Goal: Information Seeking & Learning: Find specific page/section

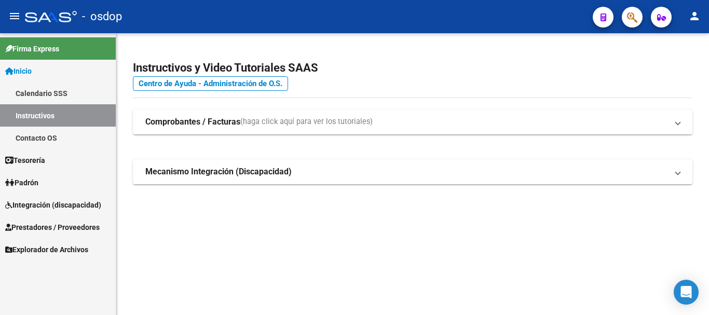
click at [52, 227] on span "Prestadores / Proveedores" at bounding box center [52, 227] width 94 height 11
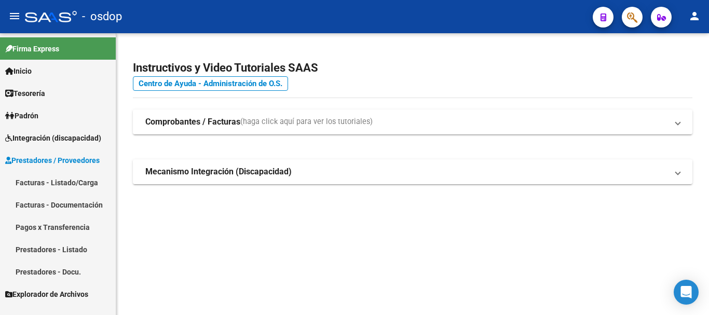
click at [54, 250] on link "Prestadores - Listado" at bounding box center [58, 249] width 116 height 22
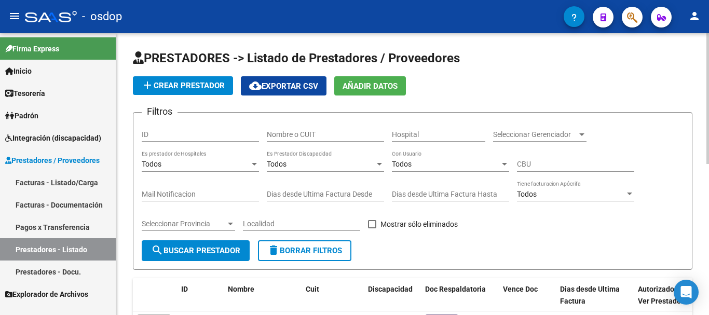
click at [314, 135] on input "Nombre o CUIT" at bounding box center [325, 134] width 117 height 9
type input "[PERSON_NAME] mar"
click at [178, 255] on button "search Buscar Prestador" at bounding box center [196, 250] width 108 height 21
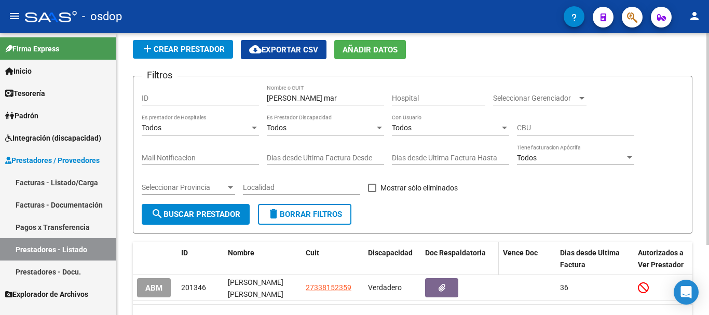
scroll to position [93, 0]
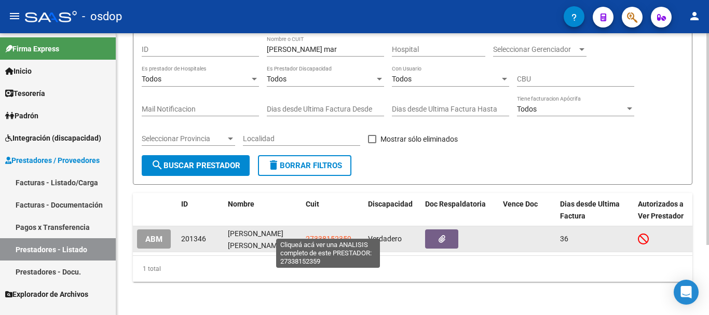
click at [330, 235] on span "27338152359" at bounding box center [329, 239] width 46 height 8
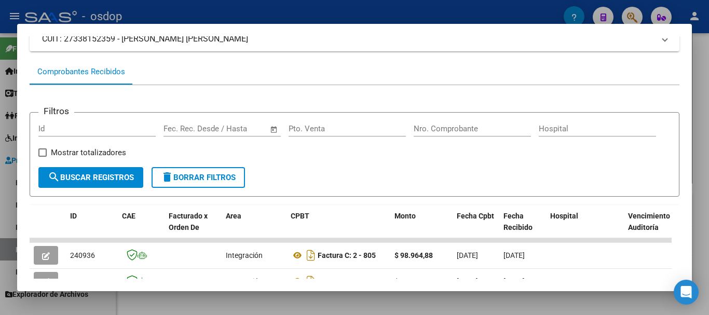
scroll to position [0, 0]
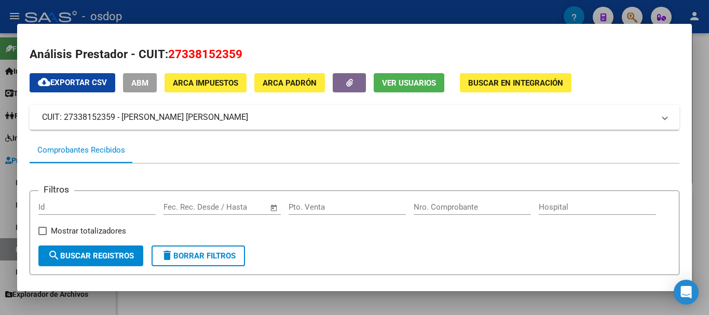
click at [319, 17] on div at bounding box center [354, 157] width 709 height 315
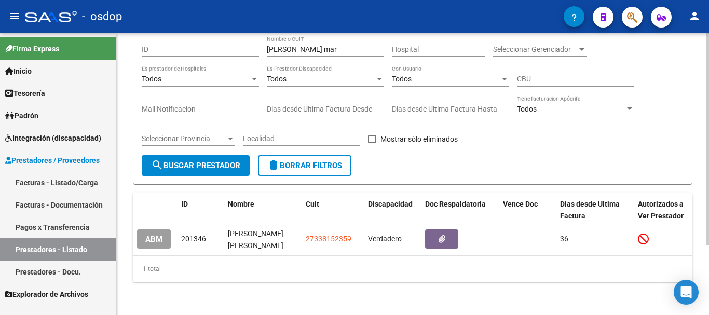
click at [302, 161] on span "delete Borrar Filtros" at bounding box center [304, 165] width 75 height 9
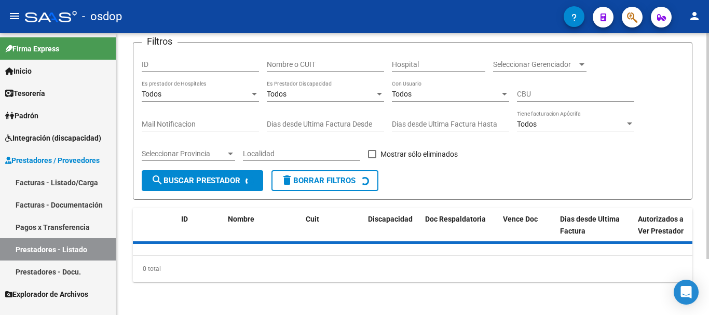
scroll to position [93, 0]
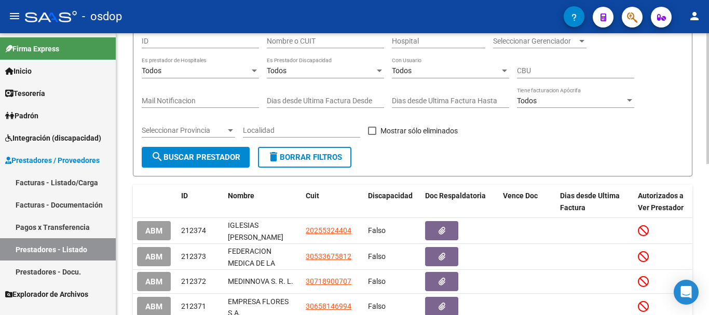
click at [338, 44] on input "Nombre o CUIT" at bounding box center [325, 41] width 117 height 9
type input "[PERSON_NAME]"
click at [226, 153] on span "search Buscar Prestador" at bounding box center [195, 157] width 89 height 9
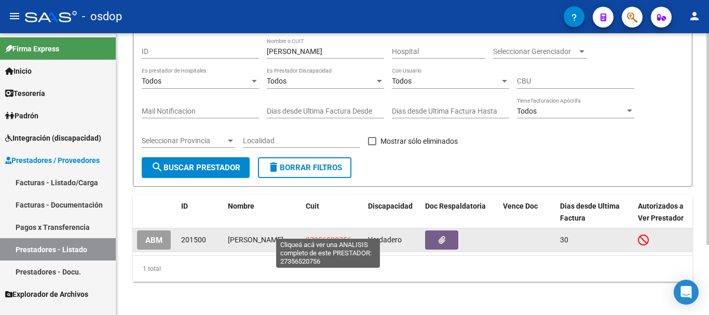
click at [336, 236] on span "27356520756" at bounding box center [329, 240] width 46 height 8
type textarea "27356520756"
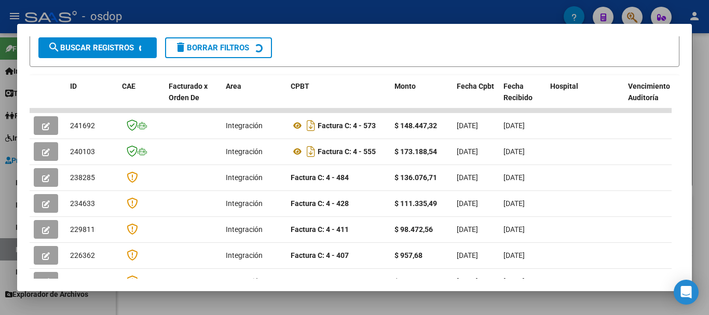
scroll to position [247, 0]
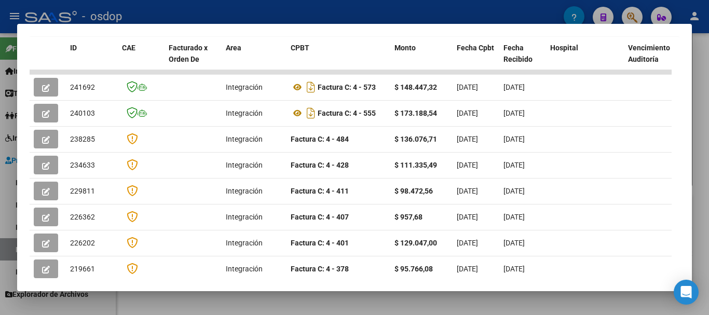
click at [306, 12] on div at bounding box center [354, 157] width 709 height 315
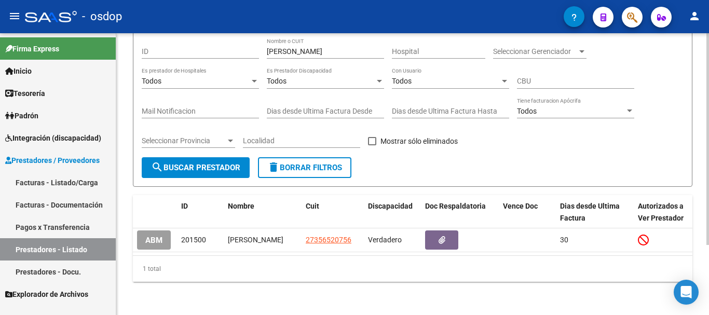
click at [320, 163] on span "delete Borrar Filtros" at bounding box center [304, 167] width 75 height 9
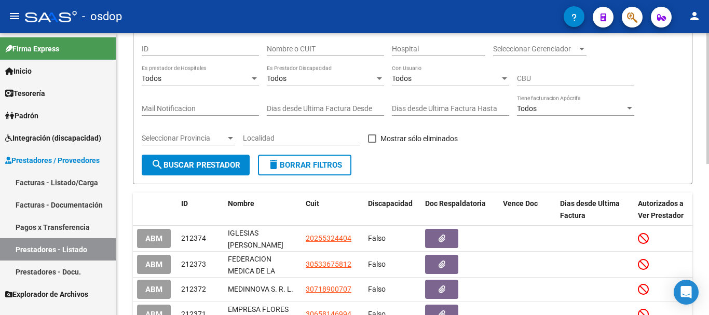
scroll to position [0, 0]
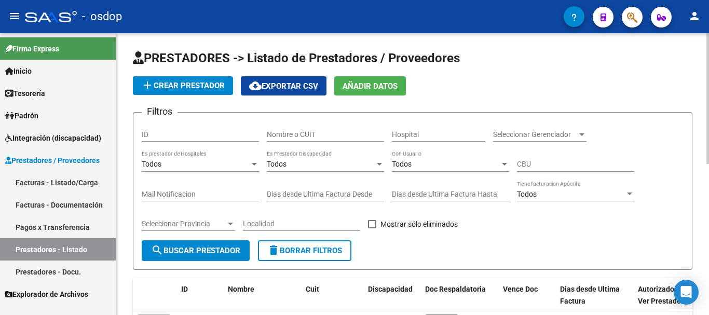
click at [317, 136] on input "Nombre o CUIT" at bounding box center [325, 134] width 117 height 9
type input "all [PERSON_NAME]"
click at [178, 252] on span "search Buscar Prestador" at bounding box center [195, 250] width 89 height 9
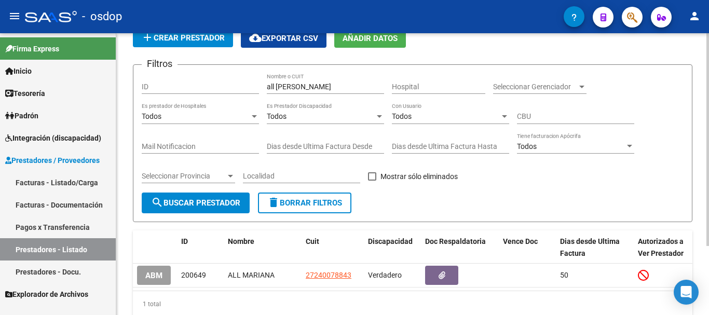
scroll to position [91, 0]
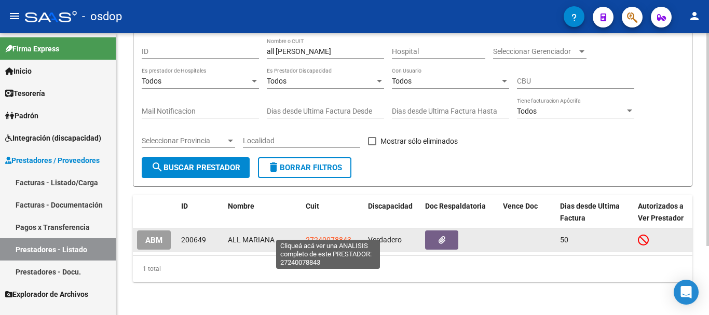
click at [341, 236] on span "27240078843" at bounding box center [329, 240] width 46 height 8
type textarea "27240078843"
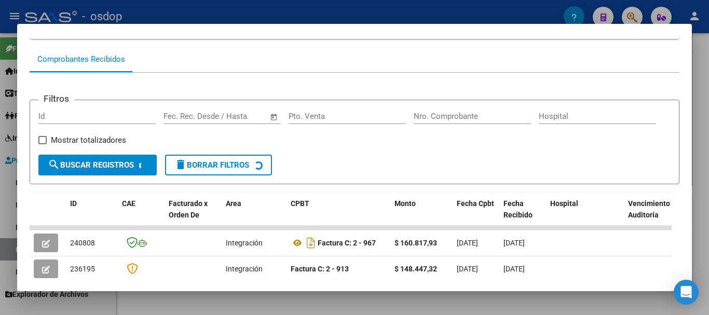
scroll to position [143, 0]
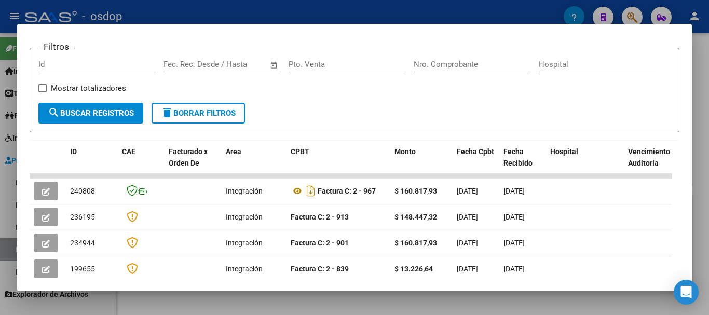
click at [292, 12] on div at bounding box center [354, 157] width 709 height 315
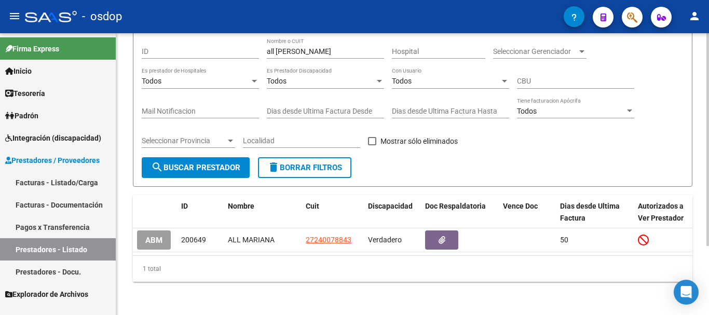
click at [310, 163] on span "delete Borrar Filtros" at bounding box center [304, 167] width 75 height 9
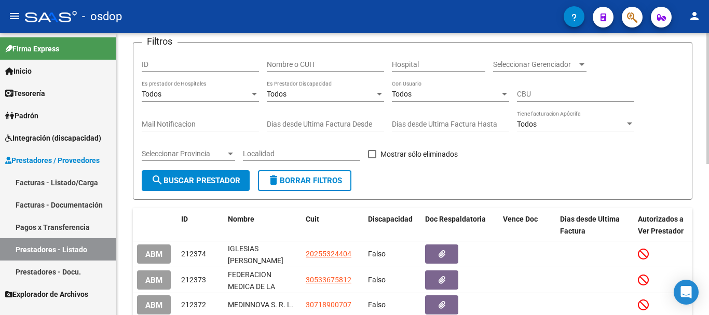
scroll to position [91, 0]
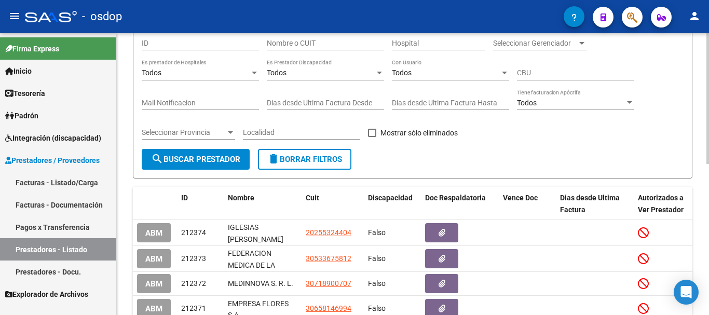
click at [314, 43] on input "Nombre o CUIT" at bounding box center [325, 43] width 117 height 9
type input "[PERSON_NAME] dol"
click at [225, 157] on span "search Buscar Prestador" at bounding box center [195, 159] width 89 height 9
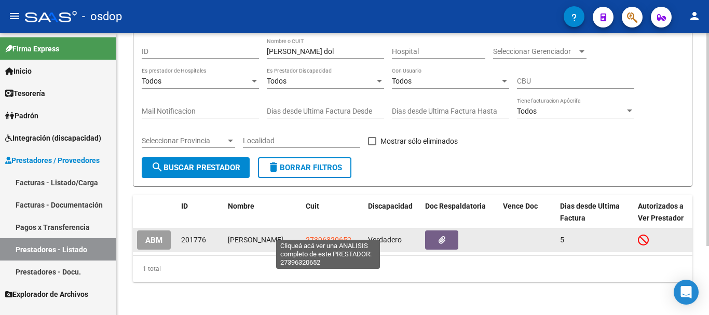
click at [325, 236] on span "27396320652" at bounding box center [329, 240] width 46 height 8
type textarea "27396320652"
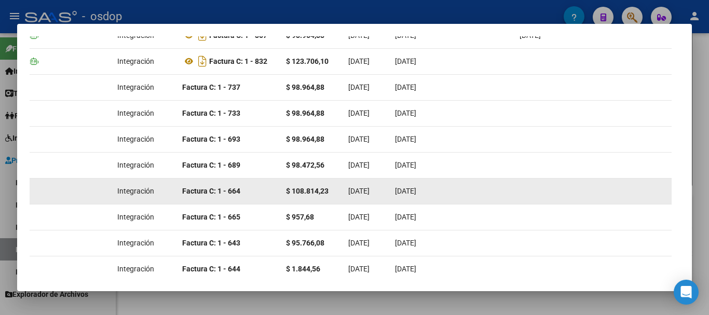
scroll to position [247, 0]
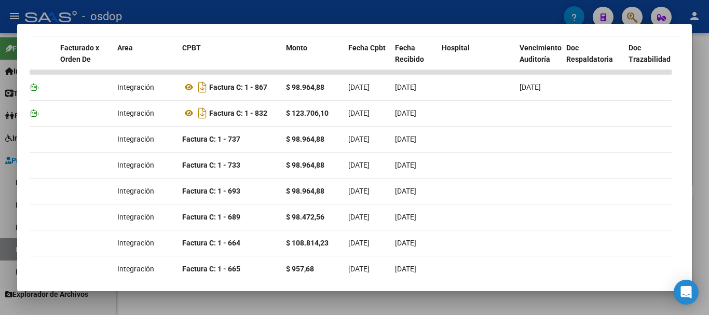
click at [281, 15] on div at bounding box center [354, 157] width 709 height 315
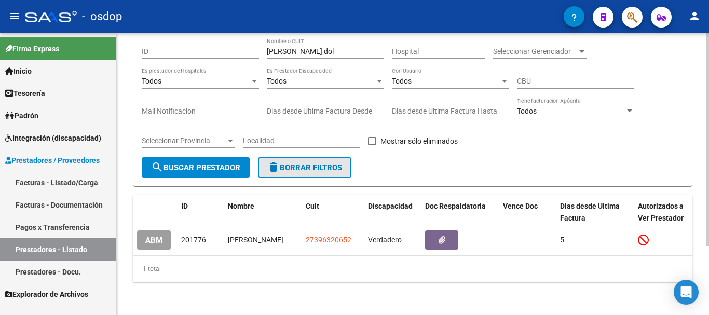
click at [311, 163] on span "delete Borrar Filtros" at bounding box center [304, 167] width 75 height 9
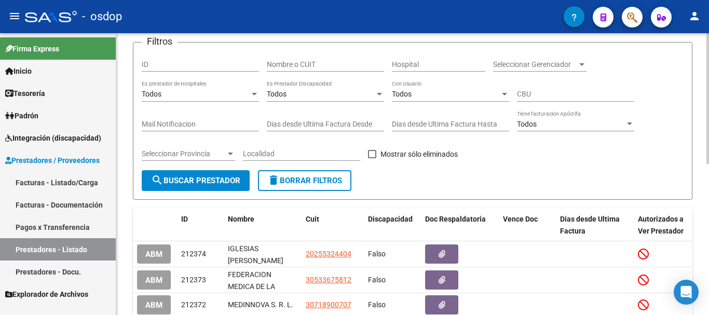
scroll to position [91, 0]
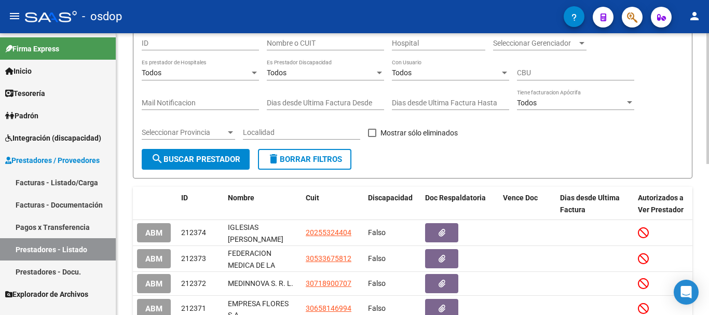
click at [315, 48] on div "Nombre o CUIT" at bounding box center [325, 40] width 117 height 21
type input "baisset"
click at [227, 159] on span "search Buscar Prestador" at bounding box center [195, 159] width 89 height 9
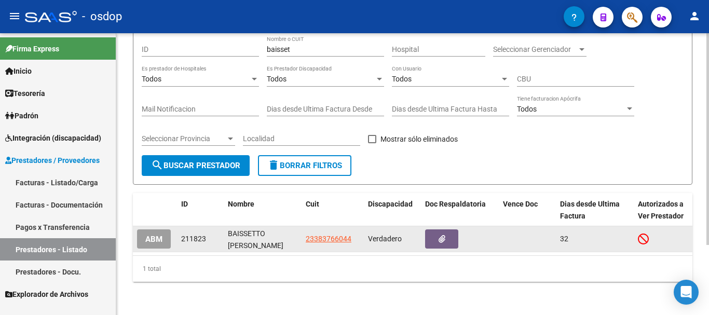
click at [334, 235] on span "23383766044" at bounding box center [329, 239] width 46 height 8
type textarea "23383766044"
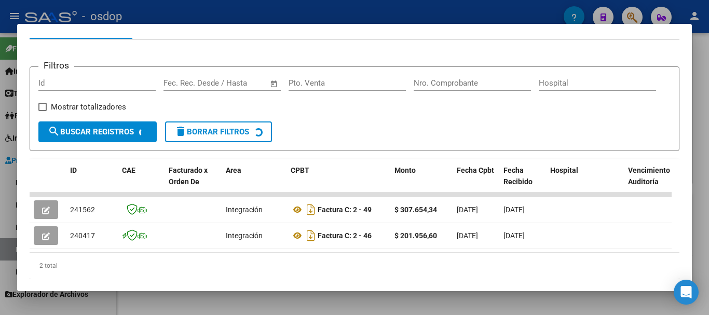
scroll to position [156, 0]
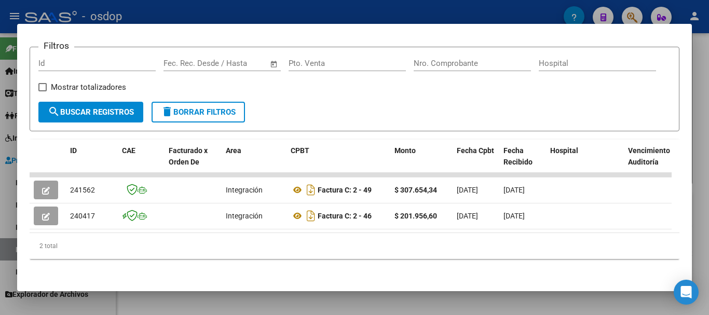
click at [330, 10] on div at bounding box center [354, 157] width 709 height 315
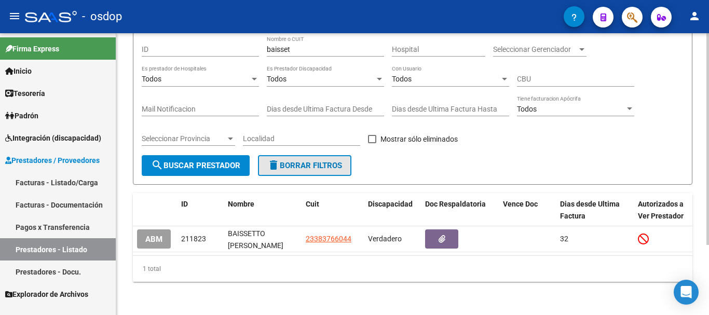
click at [309, 161] on span "delete Borrar Filtros" at bounding box center [304, 165] width 75 height 9
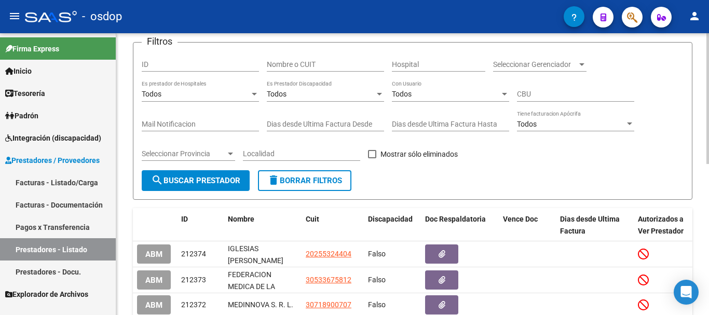
scroll to position [91, 0]
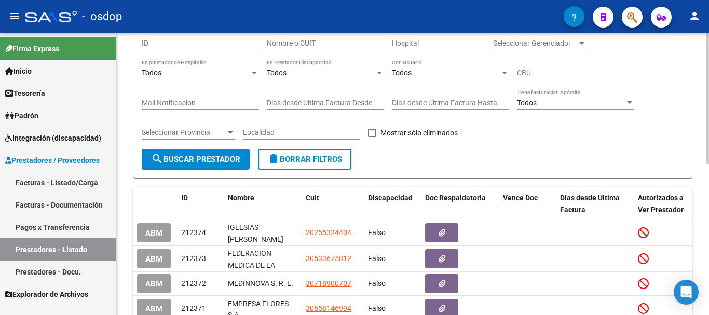
click at [327, 42] on input "Nombre o CUIT" at bounding box center [325, 43] width 117 height 9
type input "bearzot"
click at [228, 160] on span "search Buscar Prestador" at bounding box center [195, 159] width 89 height 9
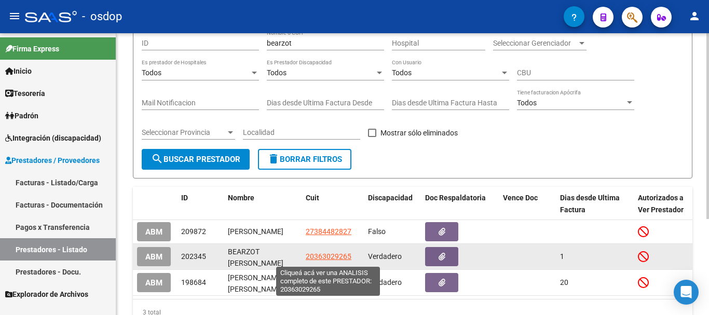
click at [335, 257] on span "20363029265" at bounding box center [329, 256] width 46 height 8
type textarea "20363029265"
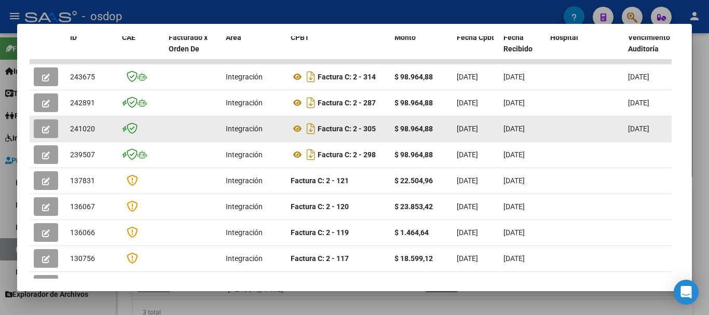
scroll to position [247, 0]
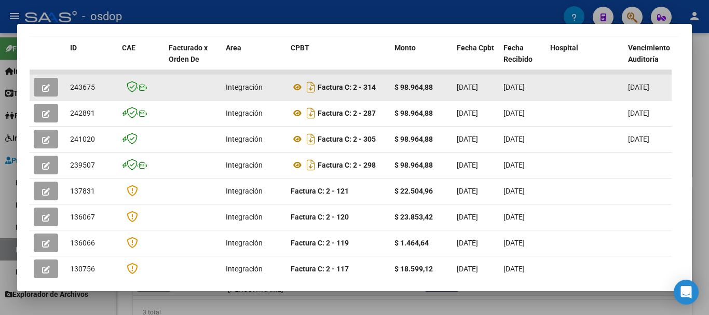
click at [47, 92] on icon "button" at bounding box center [46, 88] width 8 height 8
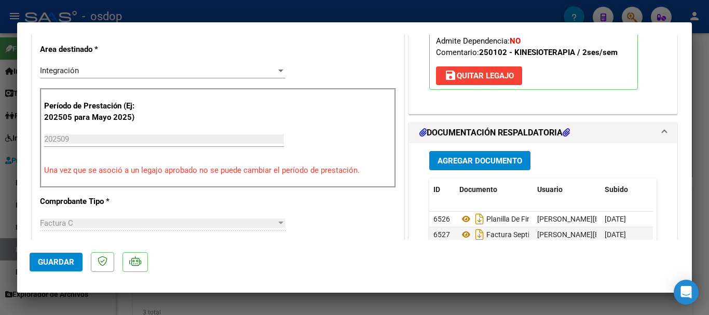
scroll to position [226, 0]
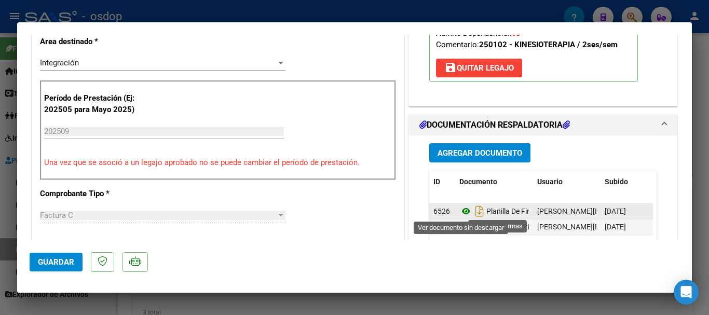
click at [461, 212] on icon at bounding box center [465, 211] width 13 height 12
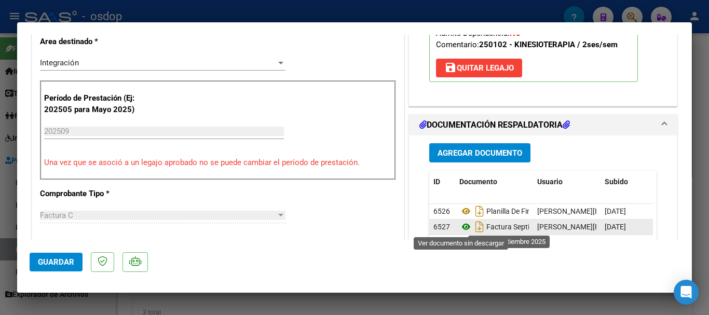
click at [464, 225] on icon at bounding box center [465, 227] width 13 height 12
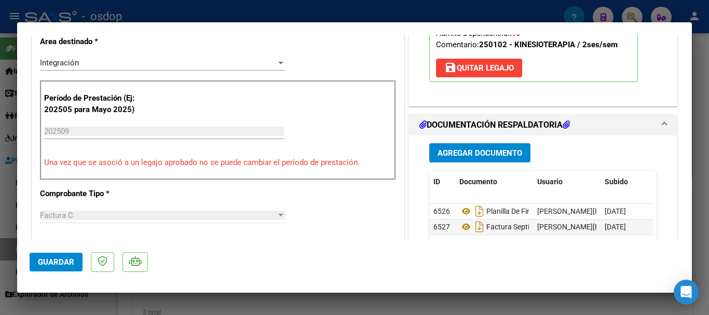
click at [314, 21] on div at bounding box center [354, 157] width 709 height 315
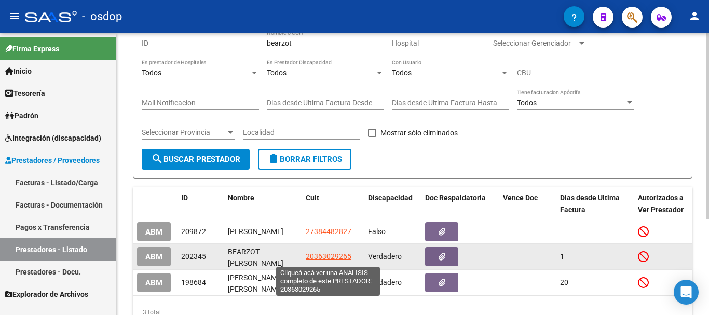
click at [328, 260] on span "20363029265" at bounding box center [329, 256] width 46 height 8
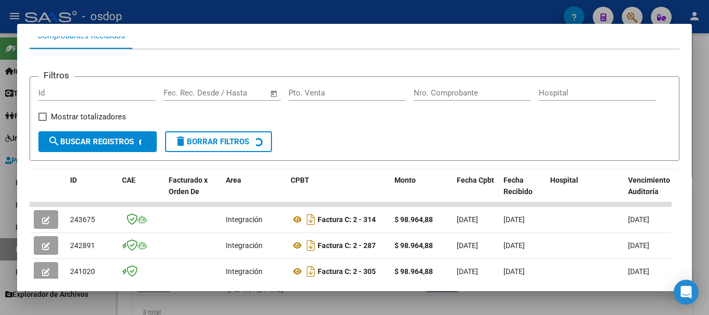
scroll to position [218, 0]
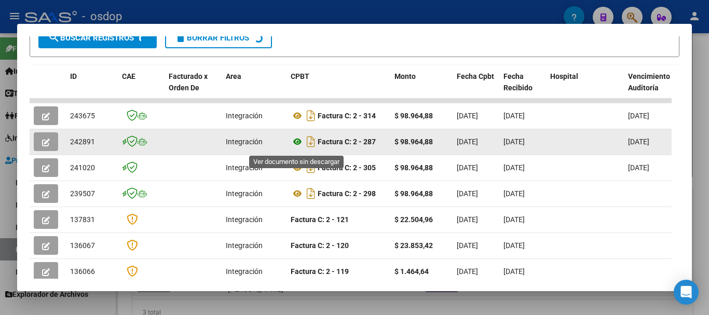
click at [298, 142] on icon at bounding box center [297, 141] width 13 height 12
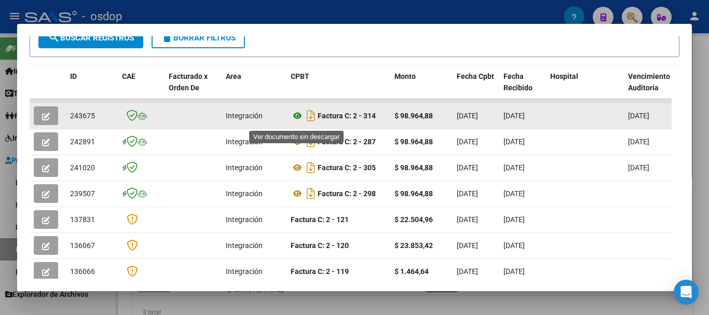
click at [297, 119] on icon at bounding box center [297, 116] width 13 height 12
click at [48, 120] on icon "button" at bounding box center [46, 117] width 8 height 8
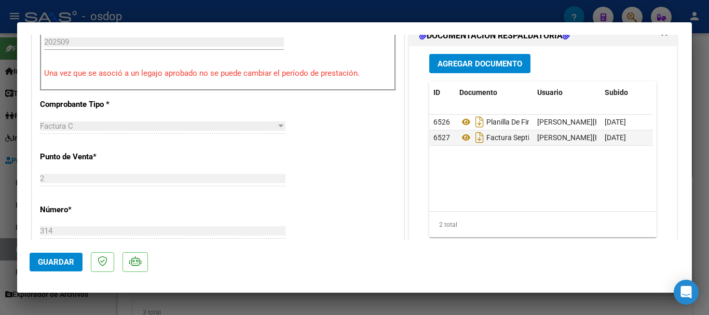
scroll to position [311, 0]
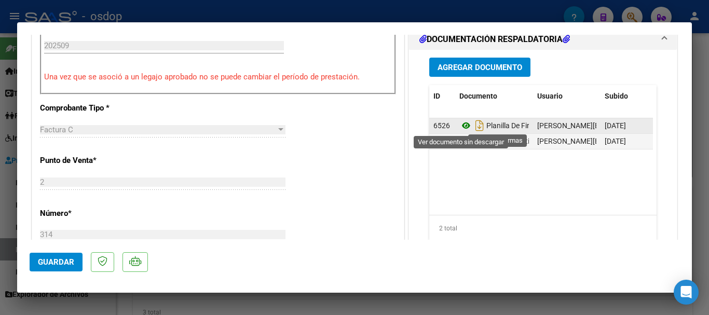
click at [461, 125] on icon at bounding box center [465, 125] width 13 height 12
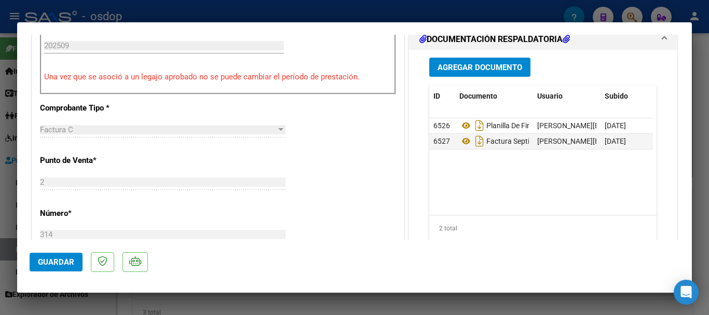
click at [355, 9] on div at bounding box center [354, 157] width 709 height 315
type input "$ 0,00"
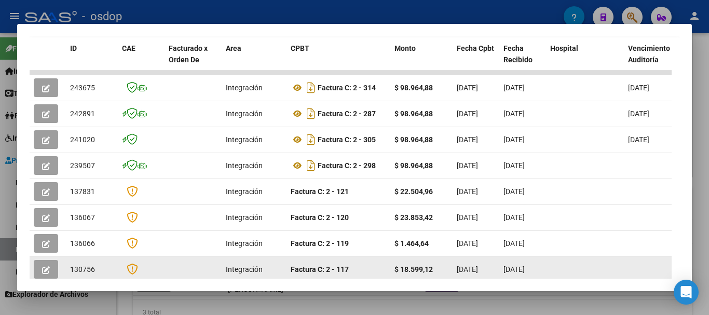
scroll to position [270, 0]
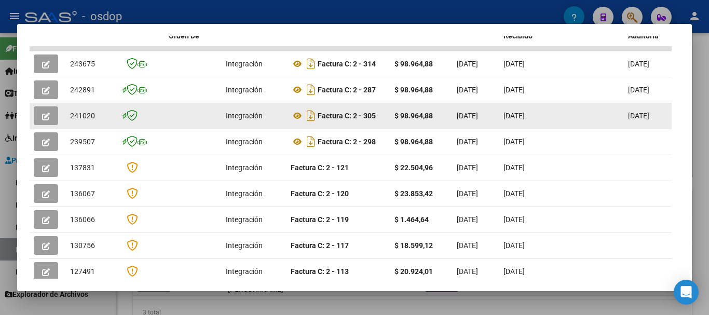
click at [51, 115] on button "button" at bounding box center [46, 115] width 24 height 19
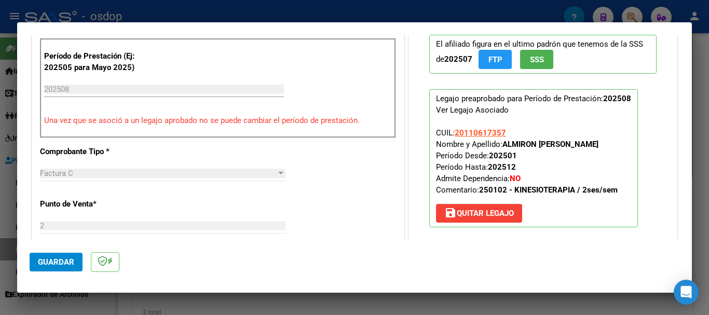
scroll to position [311, 0]
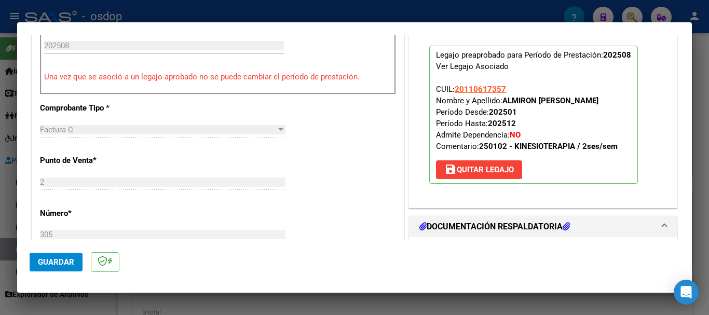
click at [347, 17] on div at bounding box center [354, 157] width 709 height 315
type input "$ 0,00"
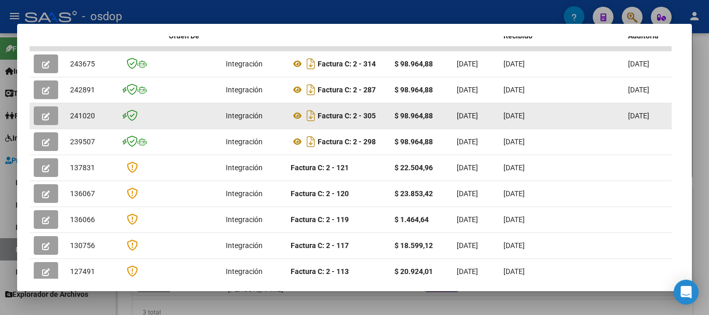
click at [49, 117] on icon "button" at bounding box center [46, 117] width 8 height 8
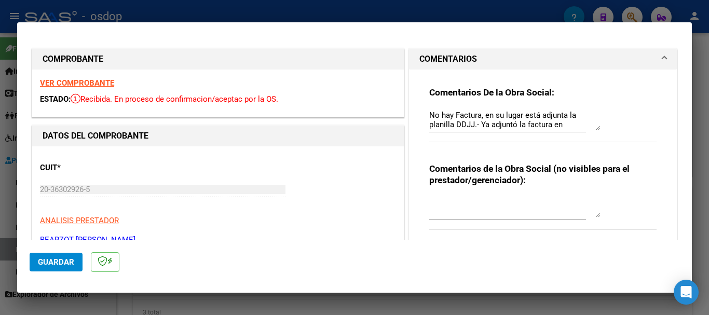
click at [262, 9] on div at bounding box center [354, 157] width 709 height 315
type input "$ 0,00"
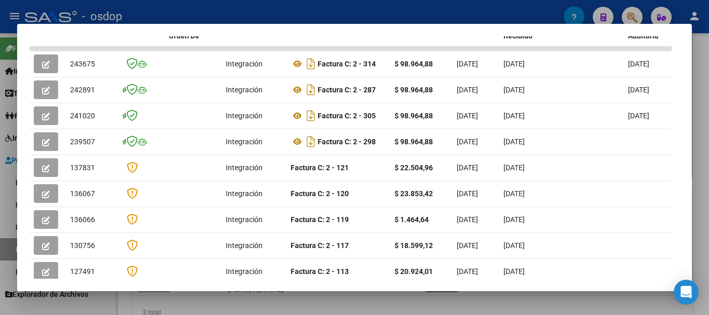
click at [327, 12] on div at bounding box center [354, 157] width 709 height 315
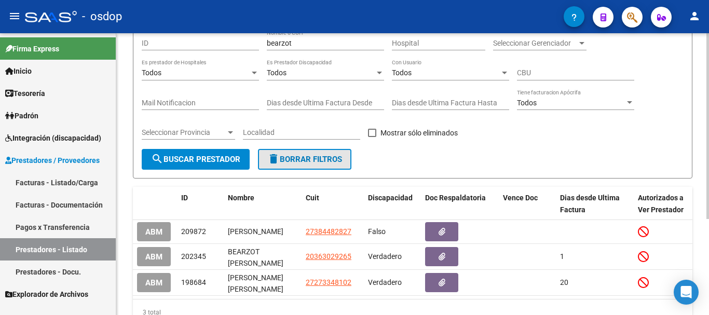
click at [282, 154] on button "delete Borrar Filtros" at bounding box center [304, 159] width 93 height 21
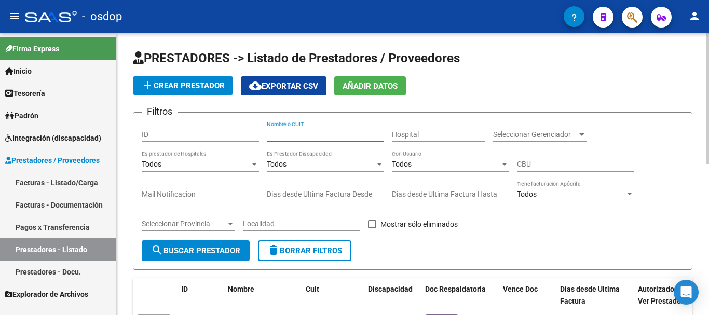
click at [307, 133] on input "Nombre o CUIT" at bounding box center [325, 134] width 117 height 9
type input "bedini"
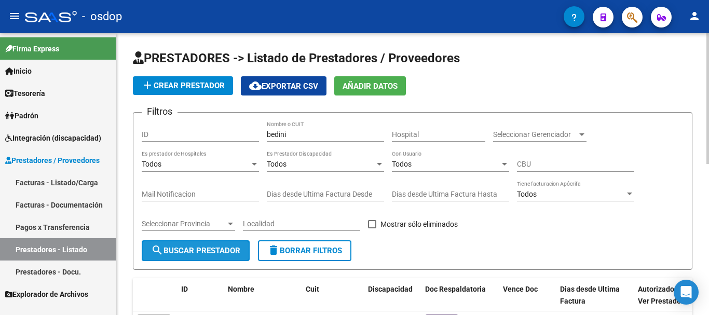
click at [224, 249] on span "search Buscar Prestador" at bounding box center [195, 250] width 89 height 9
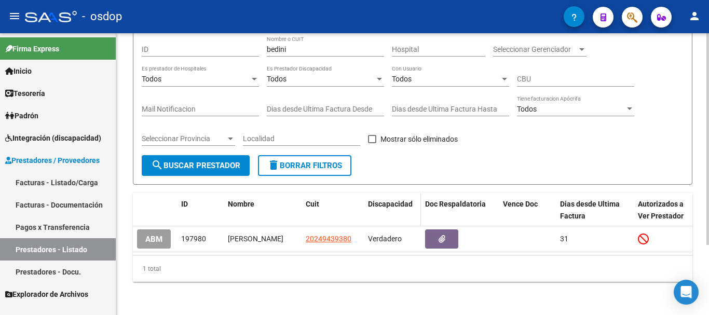
scroll to position [93, 0]
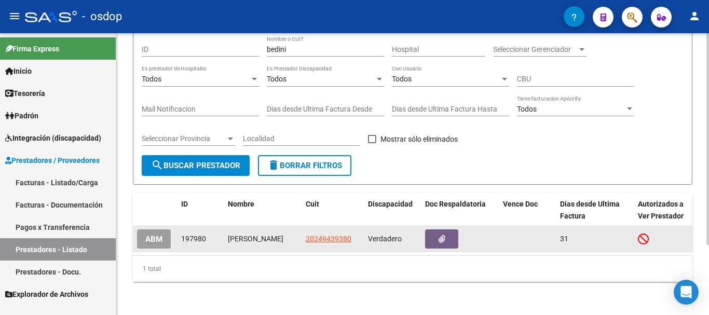
click at [328, 235] on span "20249439380" at bounding box center [329, 239] width 46 height 8
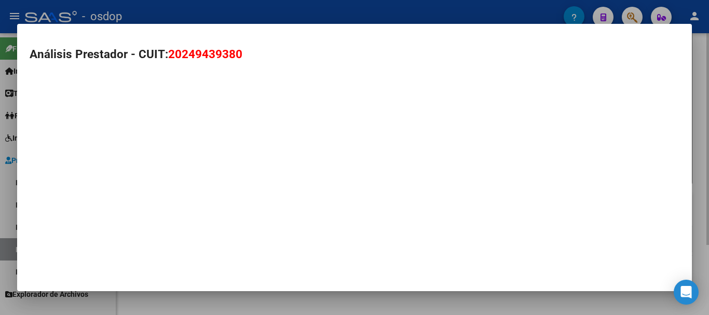
type textarea "20249439380"
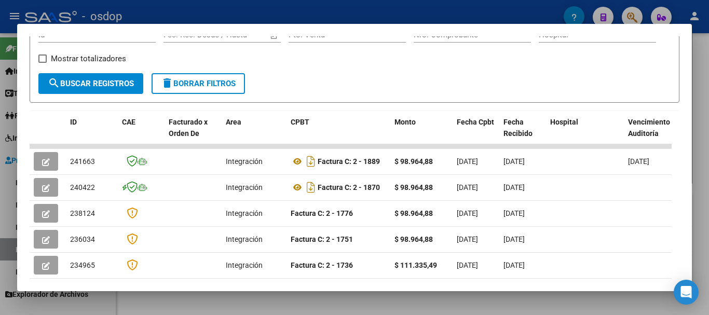
scroll to position [260, 0]
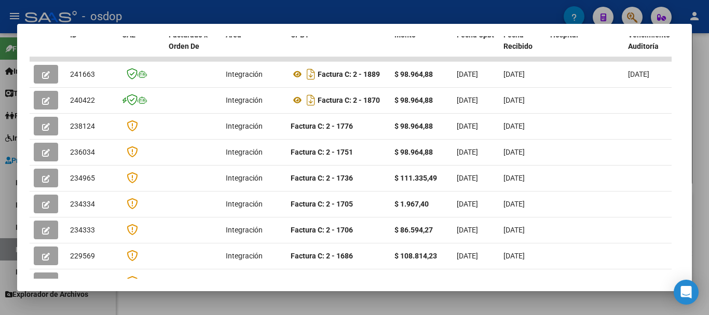
click at [343, 13] on div at bounding box center [354, 157] width 709 height 315
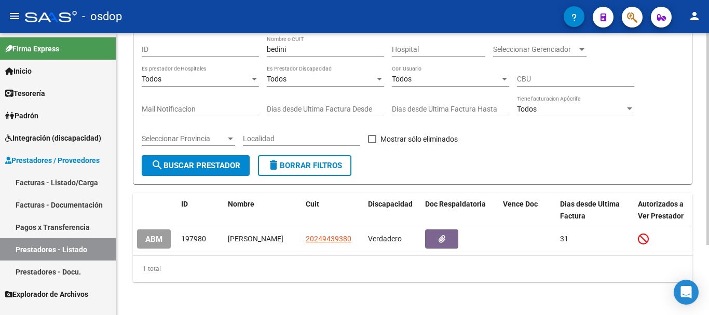
scroll to position [0, 0]
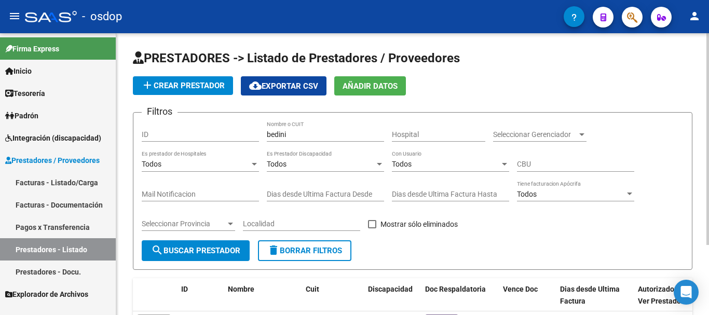
click at [309, 245] on button "delete Borrar Filtros" at bounding box center [304, 250] width 93 height 21
click at [284, 135] on input "Nombre o CUIT" at bounding box center [325, 134] width 117 height 9
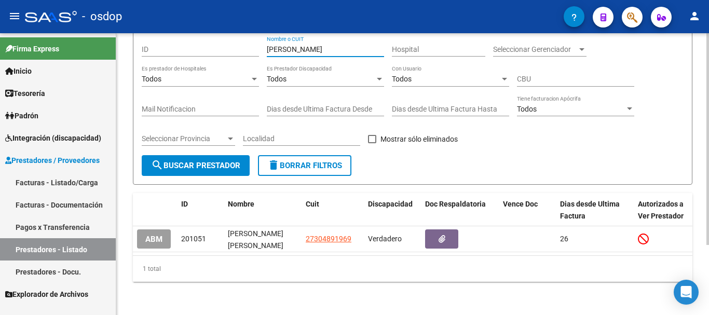
scroll to position [93, 0]
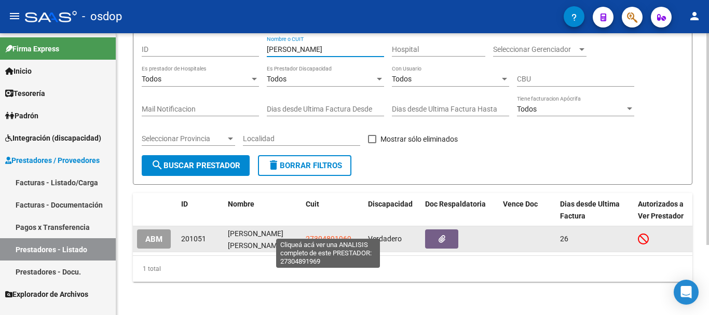
type input "[PERSON_NAME]"
click at [333, 235] on span "27304891969" at bounding box center [329, 239] width 46 height 8
type textarea "27304891969"
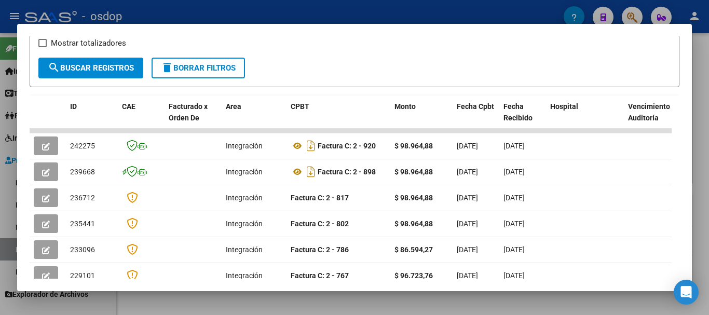
scroll to position [195, 0]
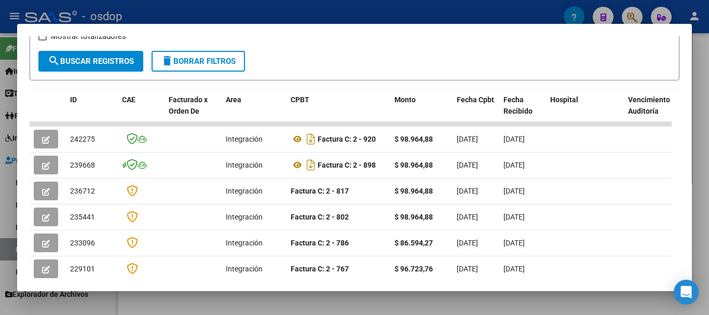
click at [331, 7] on div at bounding box center [354, 157] width 709 height 315
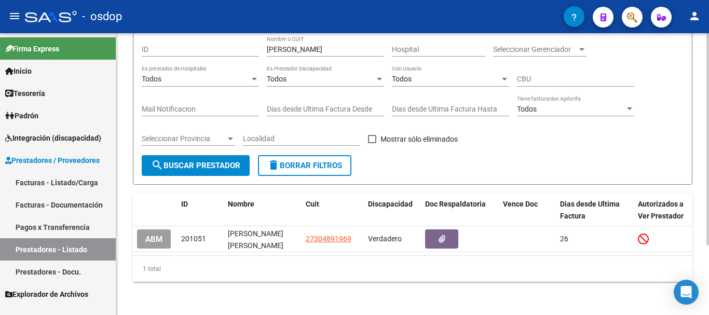
click at [311, 155] on button "delete Borrar Filtros" at bounding box center [304, 165] width 93 height 21
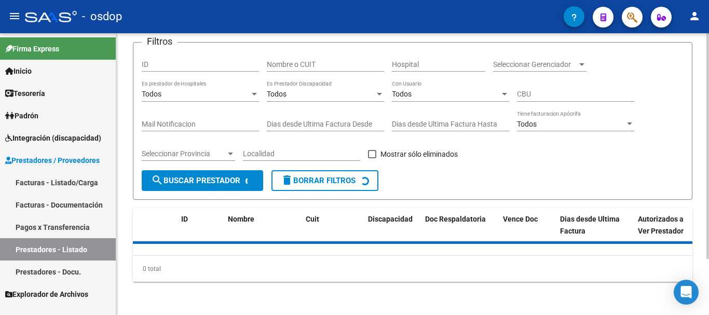
scroll to position [93, 0]
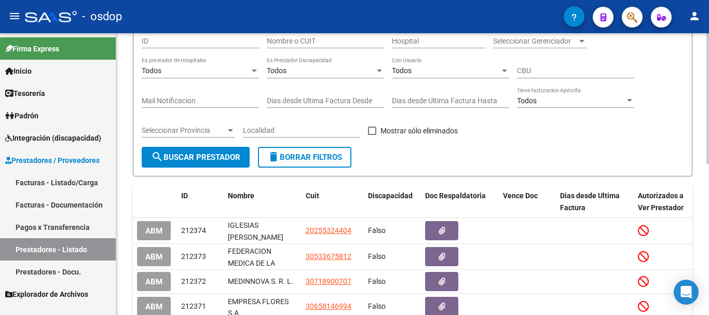
click at [326, 39] on input "Nombre o CUIT" at bounding box center [325, 41] width 117 height 9
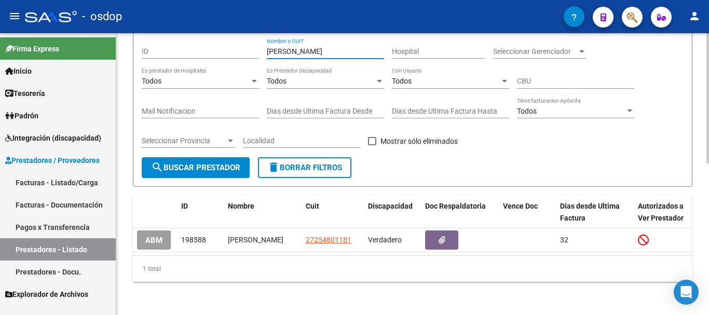
scroll to position [91, 0]
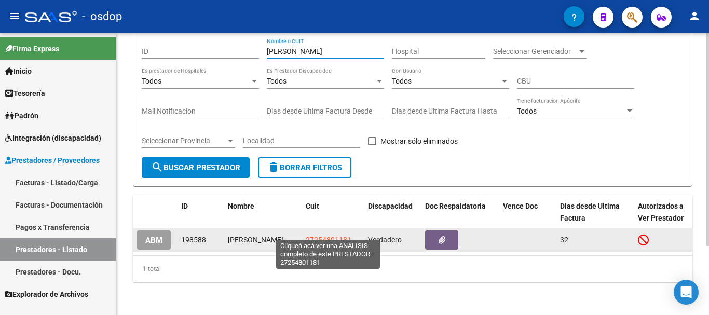
type input "[PERSON_NAME]"
click at [321, 236] on span "27254801181" at bounding box center [329, 240] width 46 height 8
type textarea "27254801181"
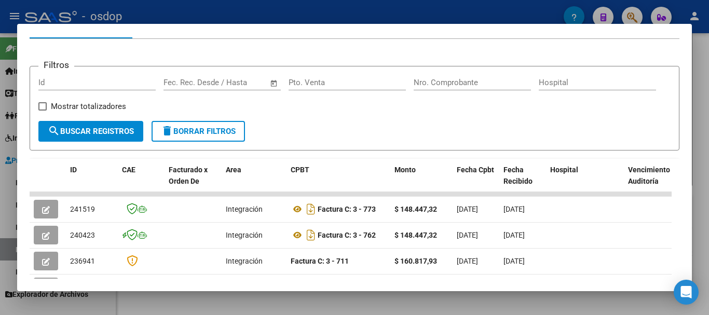
scroll to position [143, 0]
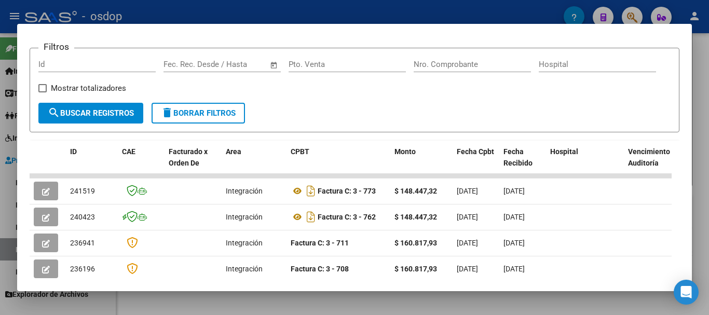
click at [303, 13] on div at bounding box center [354, 157] width 709 height 315
click at [303, 13] on div "- osdop" at bounding box center [294, 16] width 539 height 23
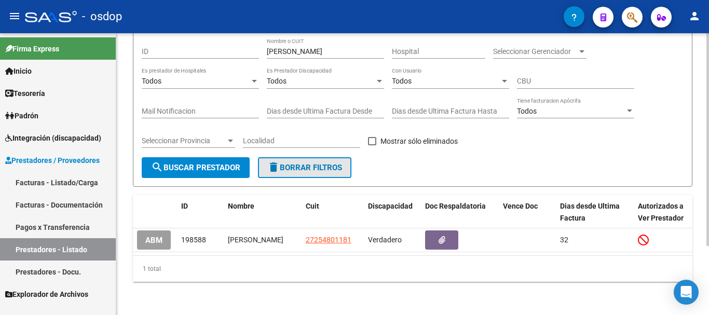
click at [321, 163] on span "delete Borrar Filtros" at bounding box center [304, 167] width 75 height 9
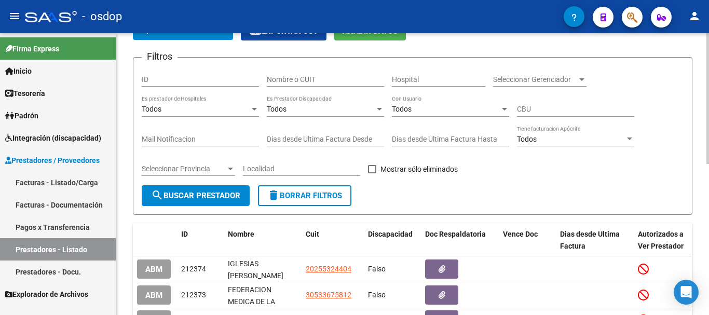
scroll to position [39, 0]
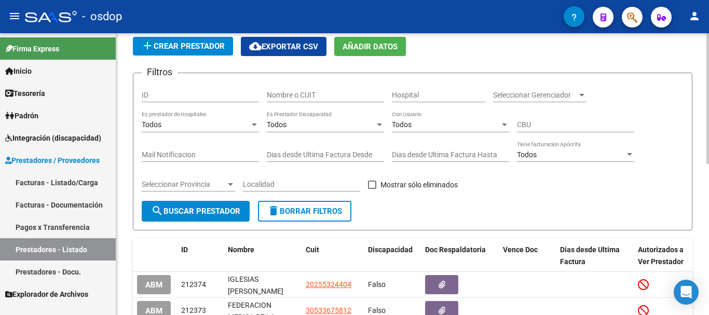
click at [320, 90] on div "Nombre o CUIT" at bounding box center [325, 92] width 117 height 21
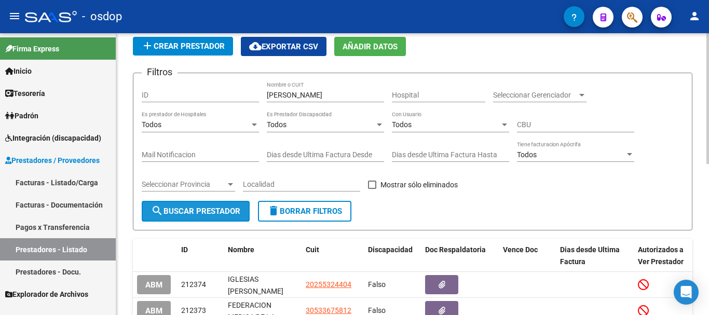
click at [199, 203] on button "search Buscar Prestador" at bounding box center [196, 211] width 108 height 21
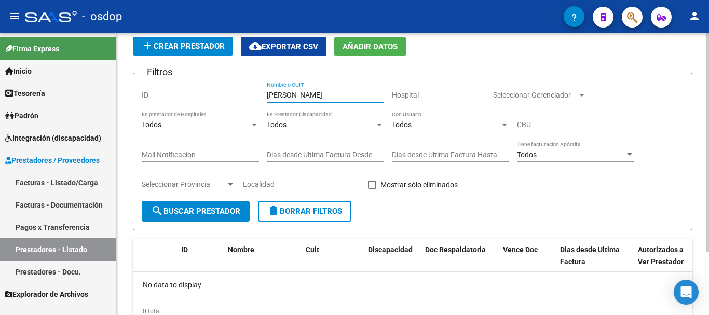
click at [335, 94] on input "[PERSON_NAME]" at bounding box center [325, 95] width 117 height 9
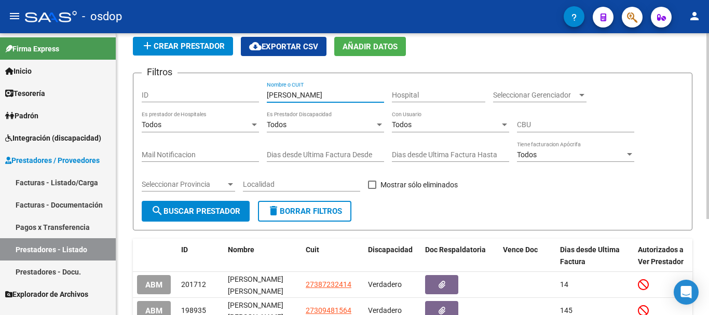
scroll to position [143, 0]
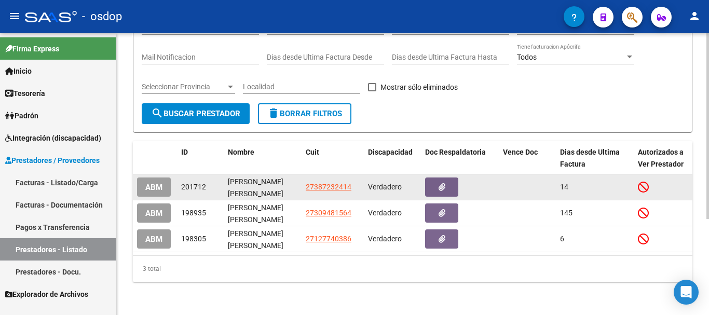
type input "[PERSON_NAME]"
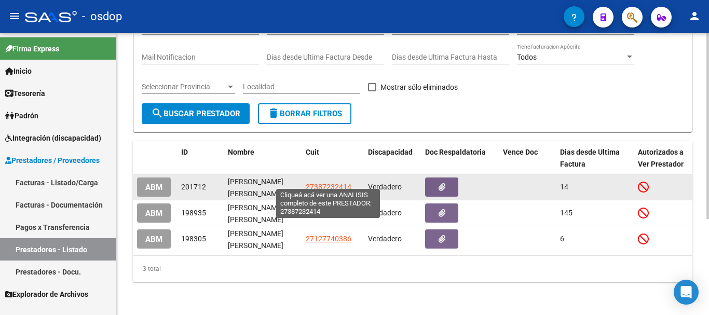
click at [322, 183] on span "27387232414" at bounding box center [329, 187] width 46 height 8
type textarea "27387232414"
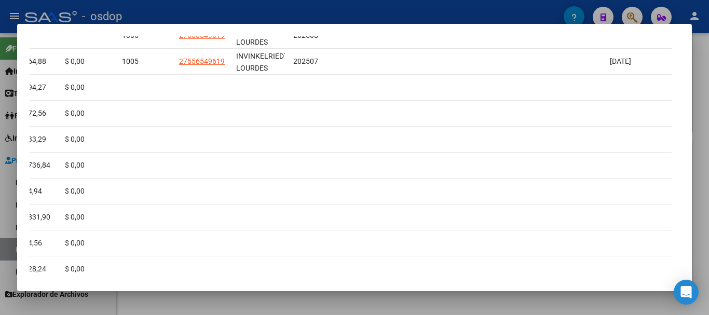
scroll to position [0, 0]
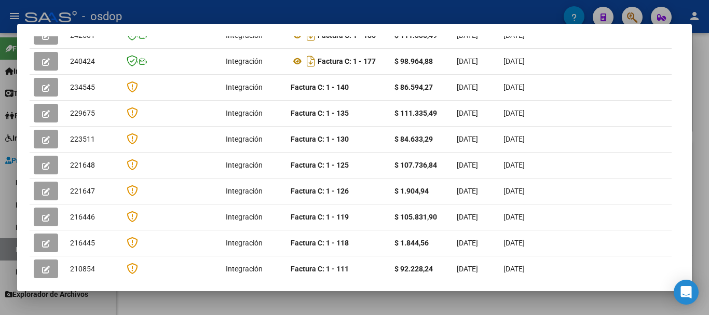
click at [299, 10] on div at bounding box center [354, 157] width 709 height 315
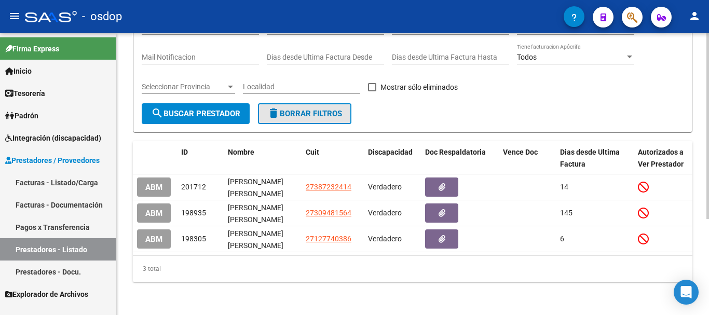
click at [307, 109] on span "delete Borrar Filtros" at bounding box center [304, 113] width 75 height 9
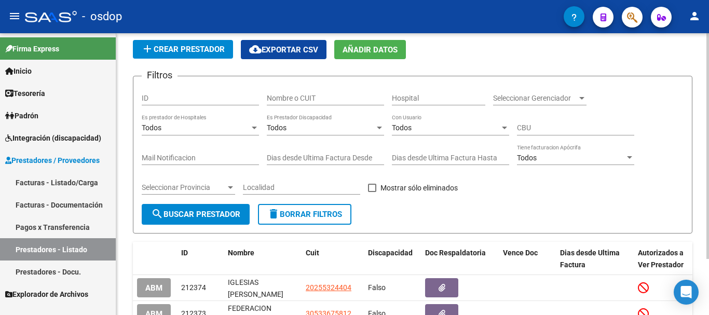
scroll to position [18, 0]
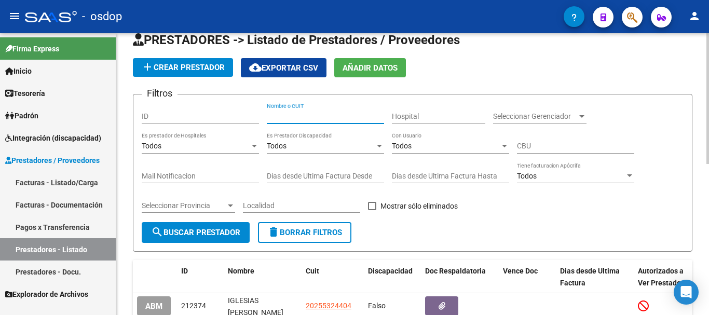
click at [329, 116] on input "Nombre o CUIT" at bounding box center [325, 116] width 117 height 9
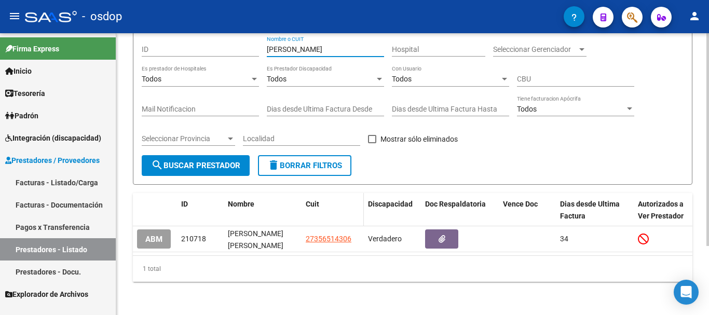
scroll to position [91, 0]
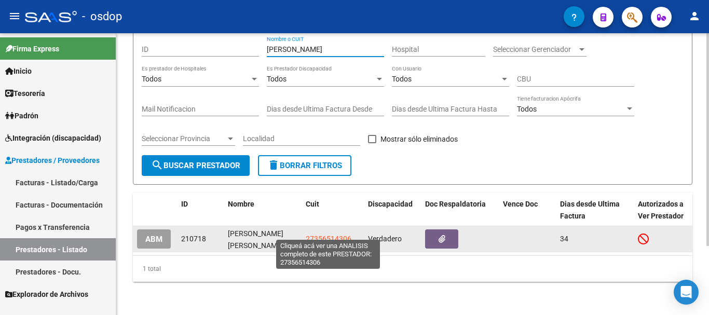
type input "[PERSON_NAME]"
click at [323, 235] on span "27356514306" at bounding box center [329, 239] width 46 height 8
type textarea "27356514306"
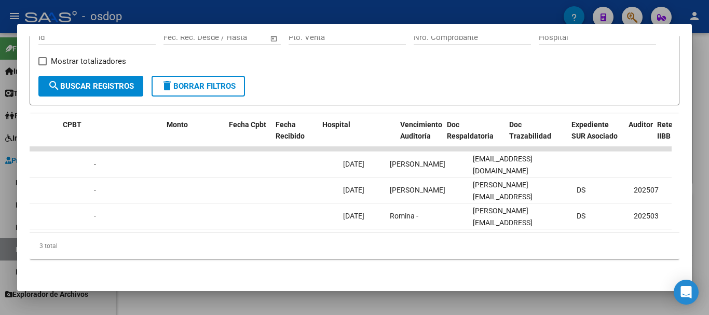
scroll to position [0, 0]
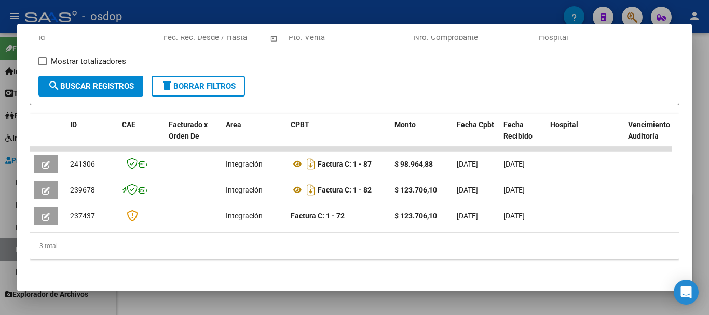
click at [304, 13] on div at bounding box center [354, 157] width 709 height 315
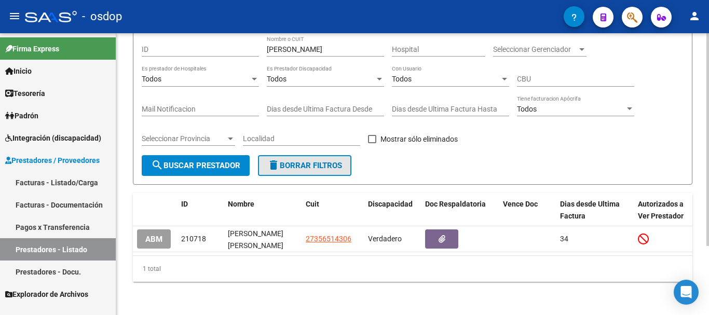
click at [316, 161] on span "delete Borrar Filtros" at bounding box center [304, 165] width 75 height 9
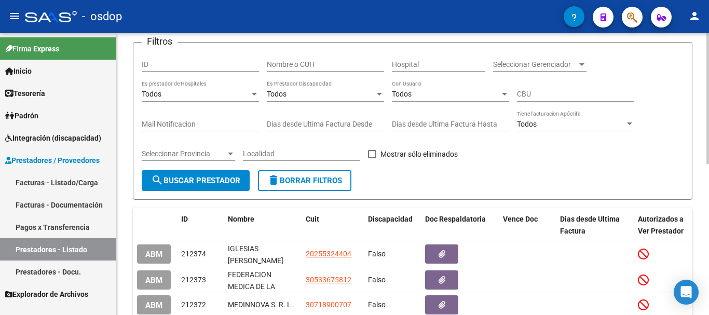
scroll to position [91, 0]
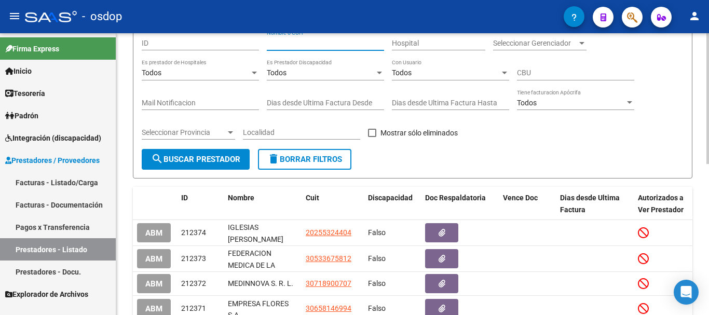
click at [312, 45] on input "Nombre o CUIT" at bounding box center [325, 43] width 117 height 9
type input "[PERSON_NAME]"
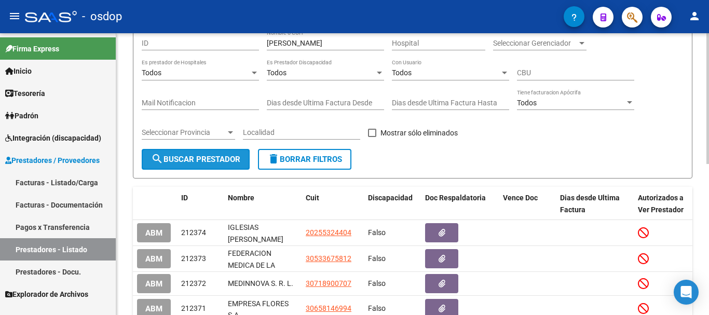
click at [184, 155] on span "search Buscar Prestador" at bounding box center [195, 159] width 89 height 9
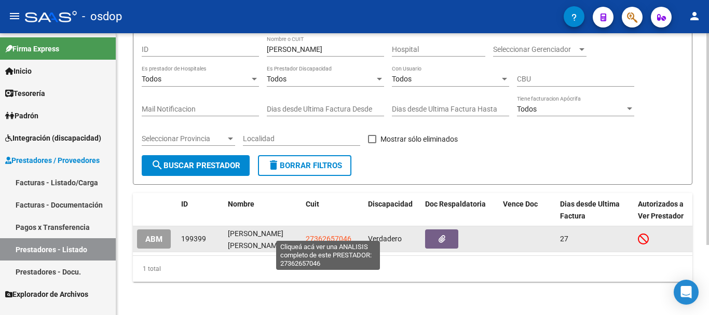
click at [325, 235] on span "27362657046" at bounding box center [329, 239] width 46 height 8
type textarea "27362657046"
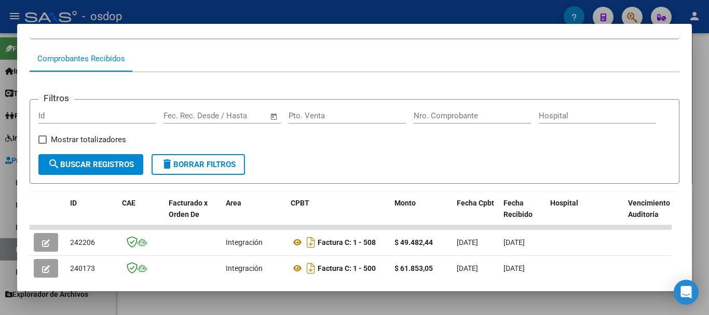
click at [337, 18] on div at bounding box center [354, 157] width 709 height 315
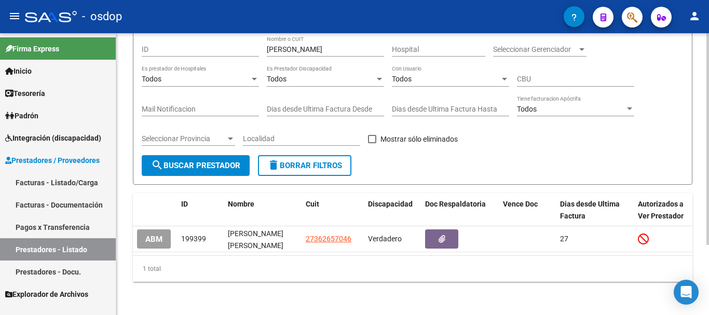
click at [309, 161] on span "delete Borrar Filtros" at bounding box center [304, 165] width 75 height 9
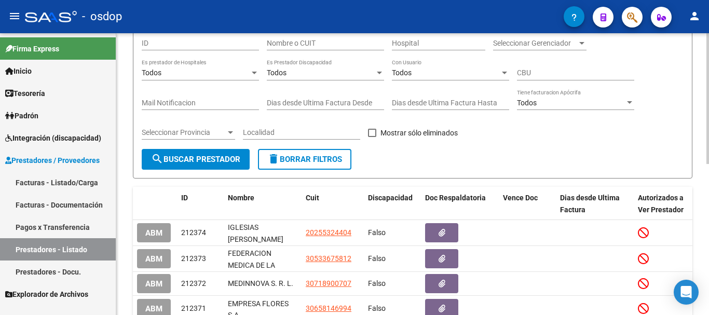
click at [289, 55] on div "Nombre o CUIT" at bounding box center [325, 45] width 117 height 30
click at [297, 48] on div "Nombre o CUIT" at bounding box center [325, 40] width 117 height 21
type input "[PERSON_NAME]"
click at [214, 153] on button "search Buscar Prestador" at bounding box center [196, 159] width 108 height 21
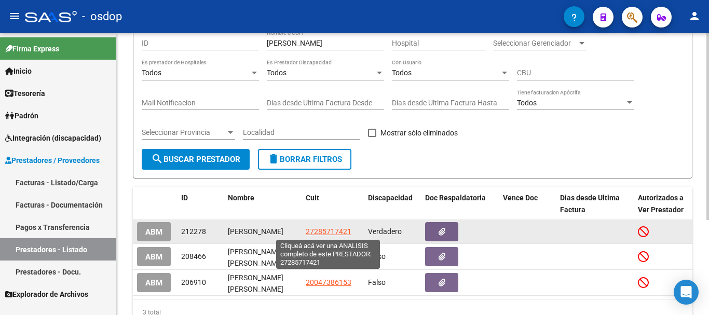
click at [329, 230] on span "27285717421" at bounding box center [329, 231] width 46 height 8
type textarea "27285717421"
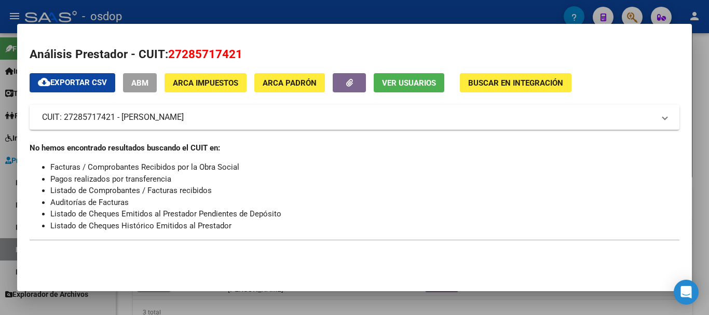
click at [349, 9] on div at bounding box center [354, 157] width 709 height 315
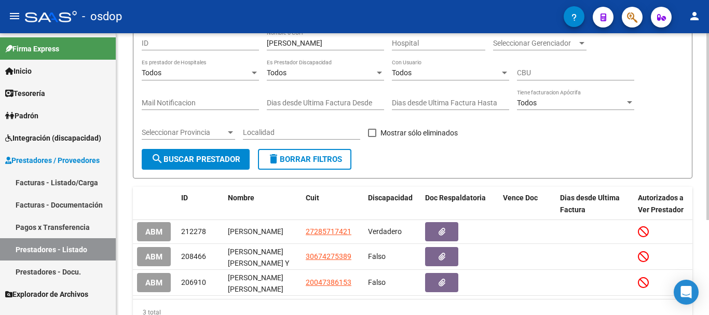
click at [295, 158] on span "delete Borrar Filtros" at bounding box center [304, 159] width 75 height 9
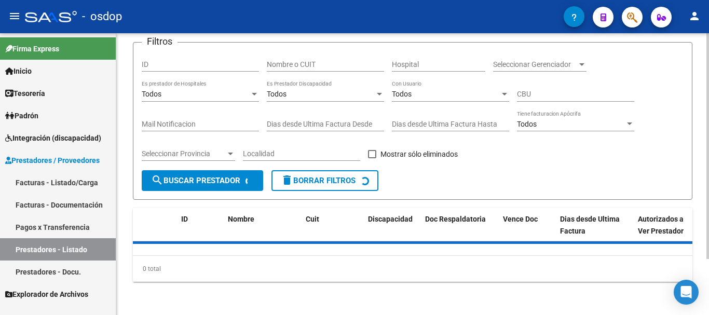
click at [319, 81] on div "Todos Es Prestador Discapacidad" at bounding box center [325, 91] width 117 height 21
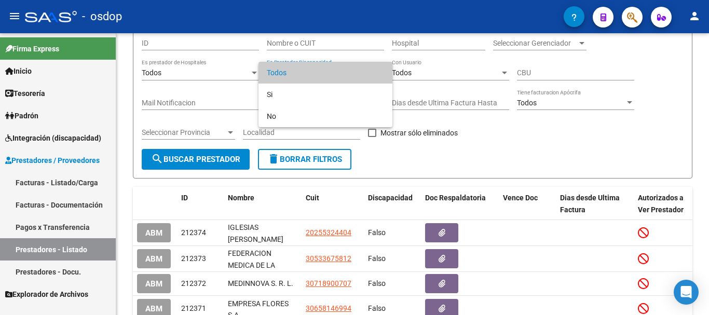
click at [331, 37] on div at bounding box center [354, 157] width 709 height 315
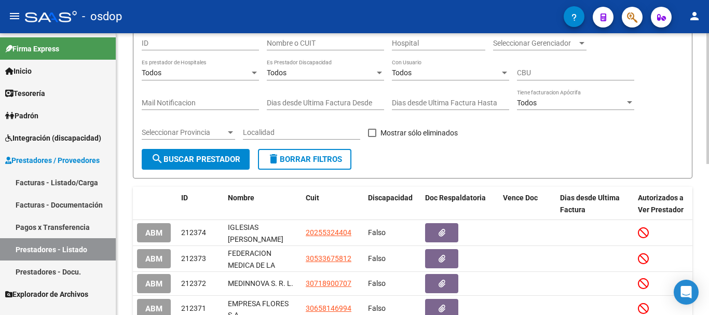
click at [336, 44] on input "Nombre o CUIT" at bounding box center [325, 43] width 117 height 9
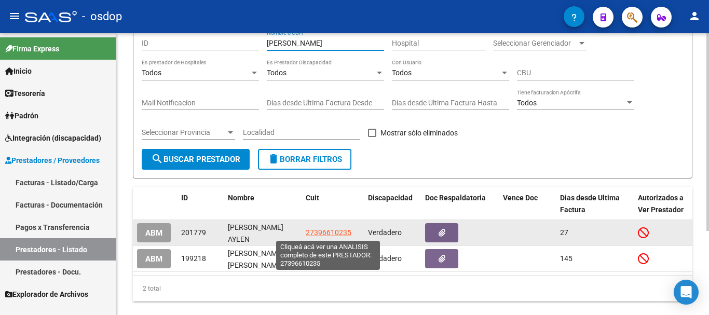
type input "[PERSON_NAME]"
click at [330, 233] on span "27396610235" at bounding box center [329, 232] width 46 height 8
type textarea "27396610235"
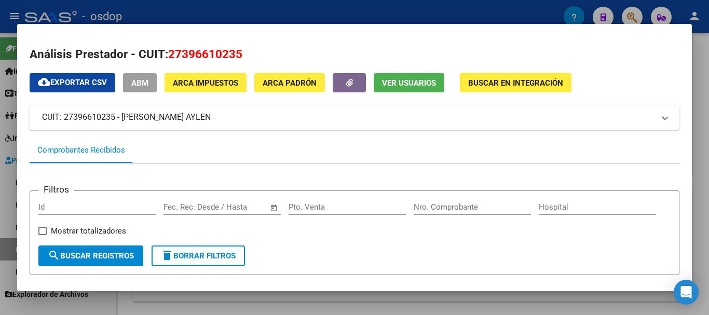
scroll to position [156, 0]
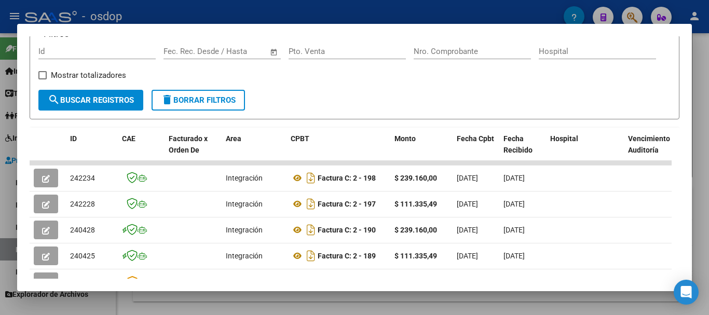
click at [314, 8] on div at bounding box center [354, 157] width 709 height 315
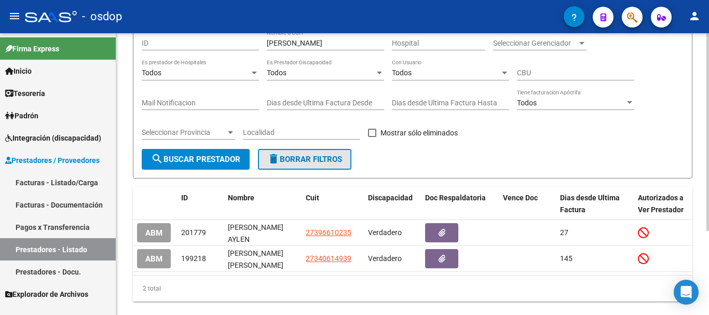
click at [306, 160] on span "delete Borrar Filtros" at bounding box center [304, 159] width 75 height 9
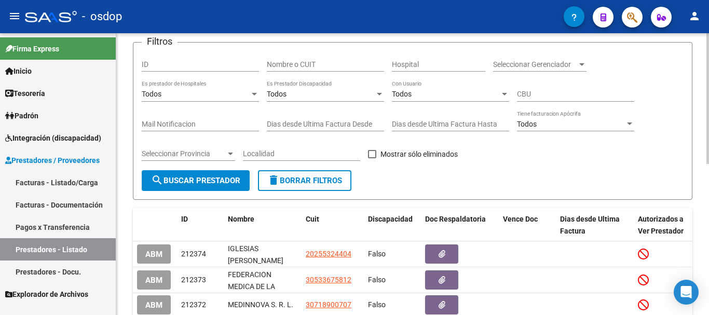
scroll to position [91, 0]
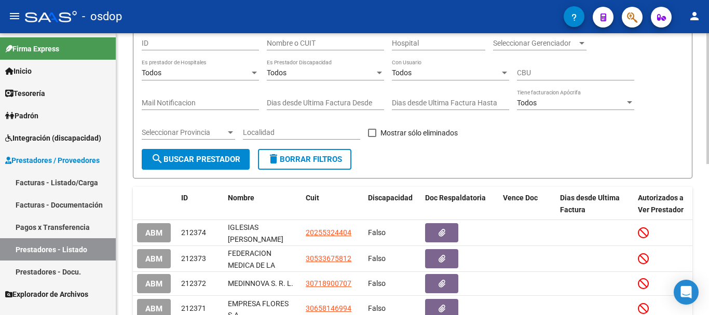
click at [332, 47] on input "Nombre o CUIT" at bounding box center [325, 43] width 117 height 9
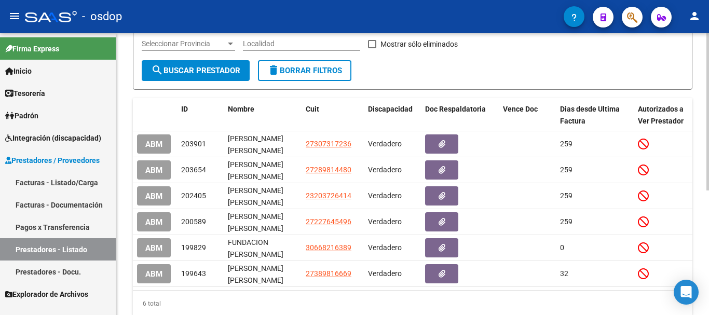
scroll to position [195, 0]
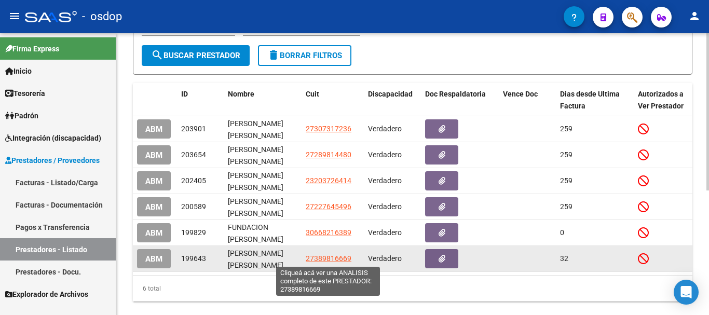
type input "[PERSON_NAME]"
click at [332, 260] on span "27389816669" at bounding box center [329, 258] width 46 height 8
type textarea "27389816669"
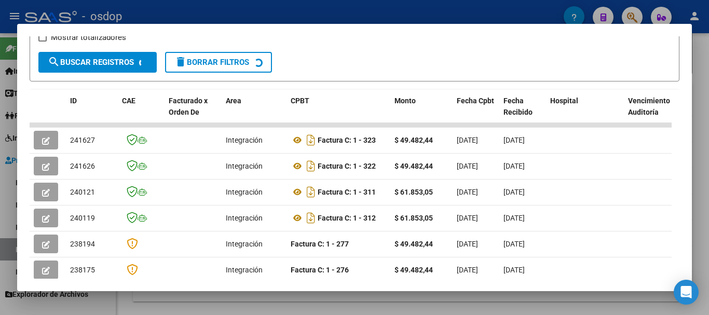
scroll to position [195, 0]
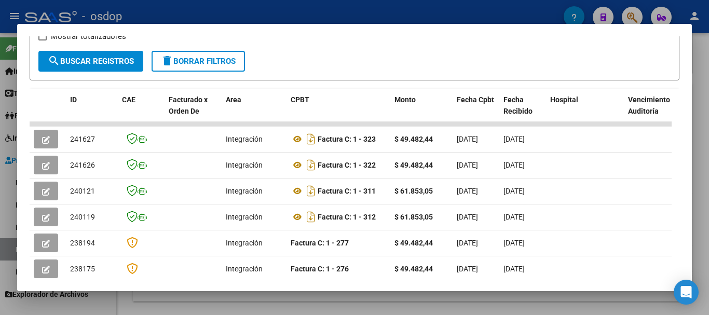
click at [346, 13] on div at bounding box center [354, 157] width 709 height 315
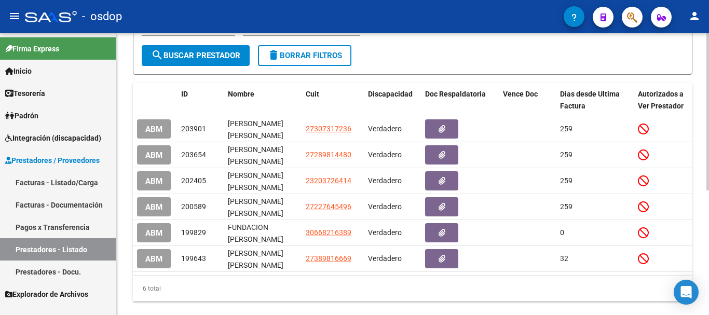
click at [296, 58] on span "delete Borrar Filtros" at bounding box center [304, 55] width 75 height 9
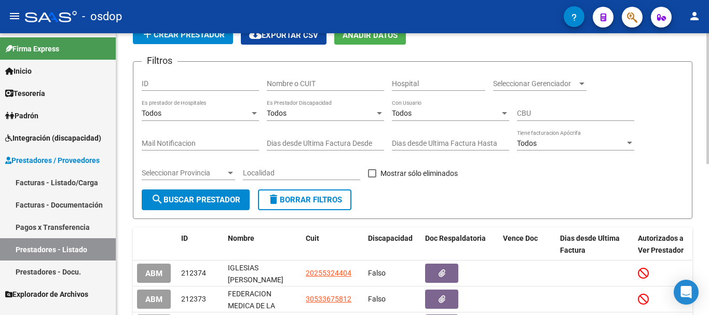
scroll to position [18, 0]
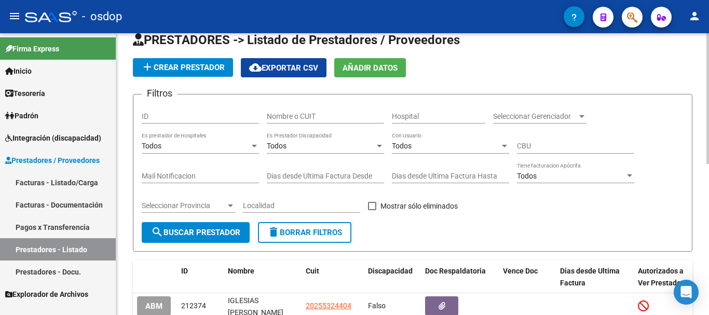
click at [316, 117] on input "Nombre o CUIT" at bounding box center [325, 116] width 117 height 9
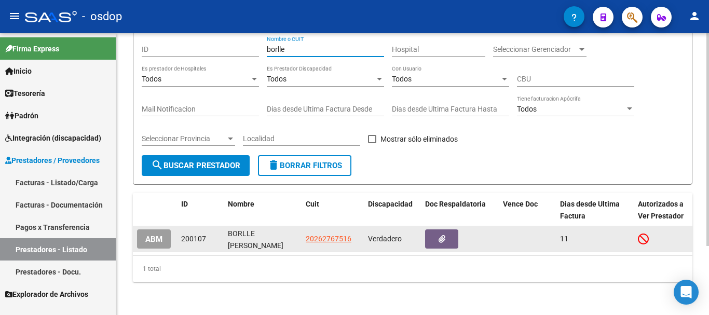
scroll to position [91, 0]
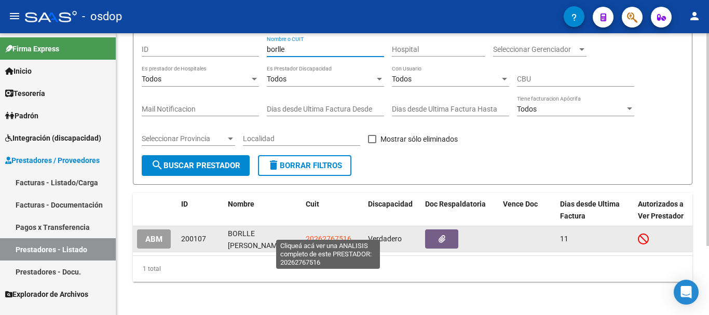
type input "borlle"
click at [326, 226] on datatable-body-cell "20262767516" at bounding box center [333, 238] width 62 height 25
click at [327, 235] on span "20262767516" at bounding box center [329, 239] width 46 height 8
type textarea "20262767516"
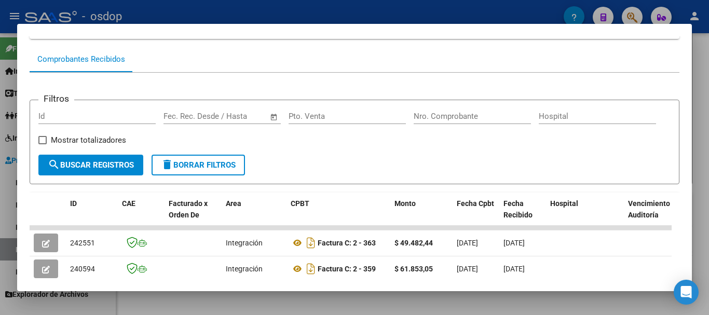
scroll to position [143, 0]
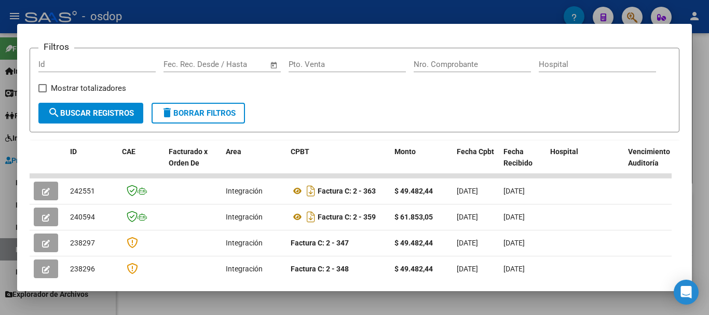
click at [349, 21] on div at bounding box center [354, 157] width 709 height 315
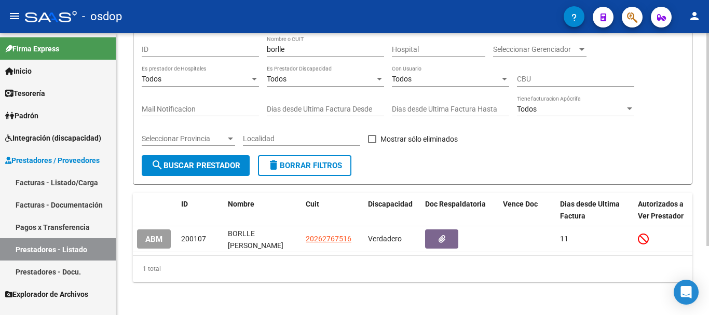
click at [320, 169] on button "delete Borrar Filtros" at bounding box center [304, 165] width 93 height 21
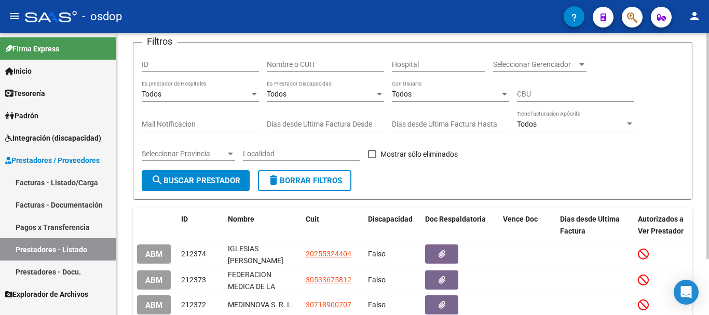
scroll to position [0, 0]
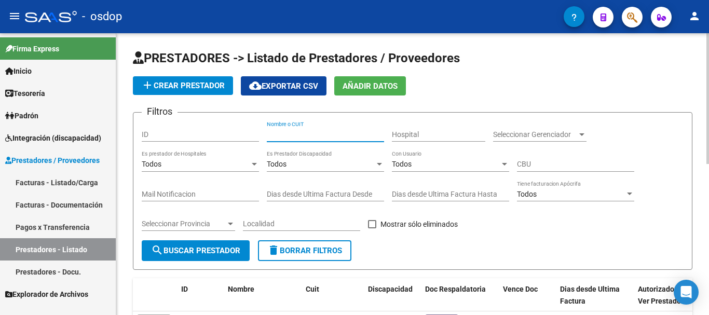
click at [312, 134] on input "Nombre o CUIT" at bounding box center [325, 134] width 117 height 9
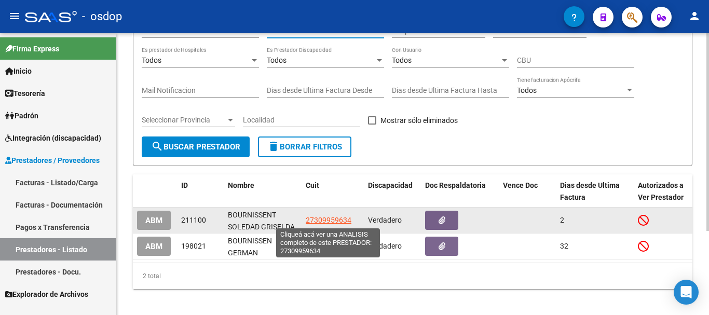
type input "bournis"
click at [329, 216] on span "27309959634" at bounding box center [329, 220] width 46 height 8
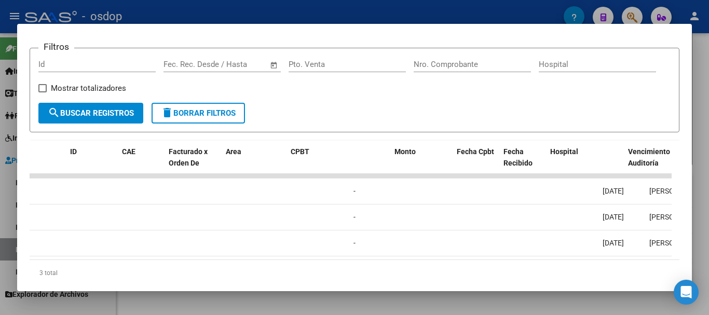
scroll to position [0, 0]
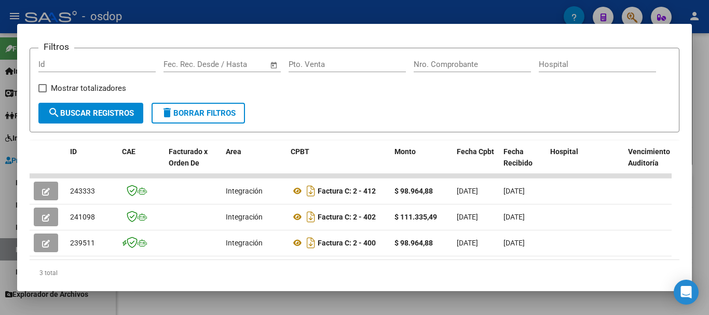
click at [301, 8] on div at bounding box center [354, 157] width 709 height 315
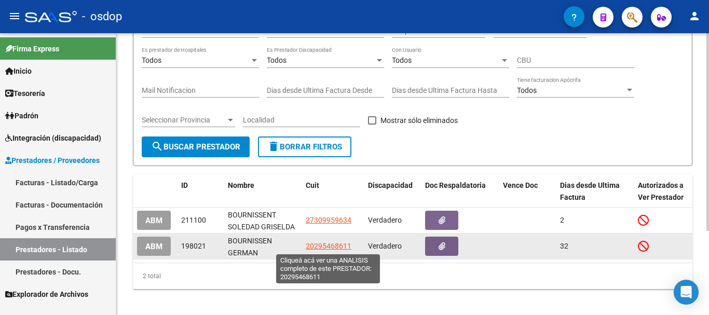
click at [328, 244] on span "20295468611" at bounding box center [329, 246] width 46 height 8
type textarea "20295468611"
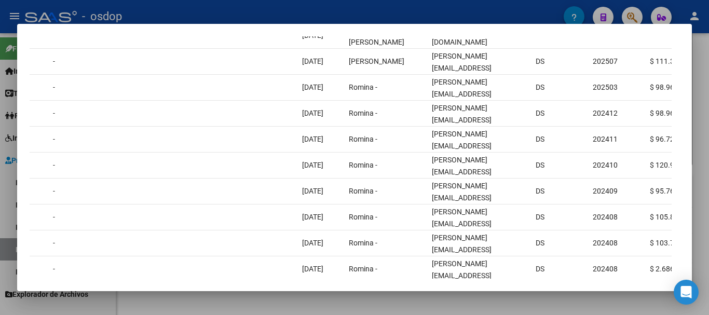
scroll to position [0, 1601]
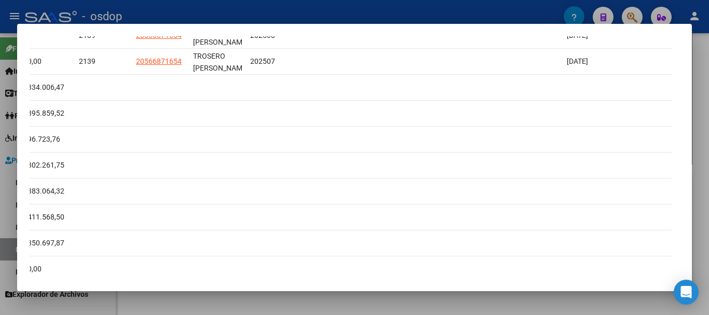
click at [356, 17] on div at bounding box center [354, 157] width 709 height 315
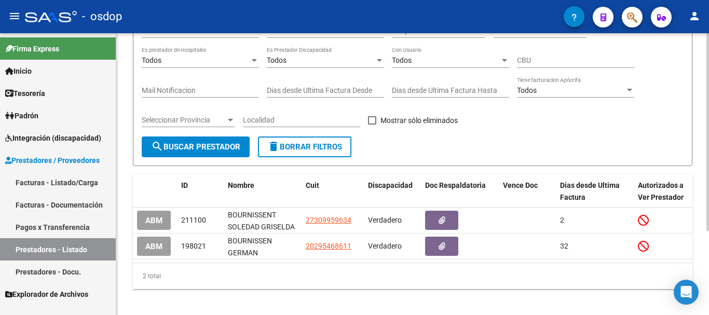
click at [306, 140] on button "delete Borrar Filtros" at bounding box center [304, 147] width 93 height 21
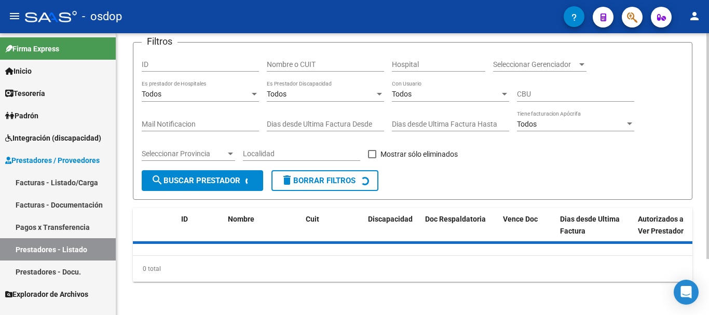
scroll to position [18, 0]
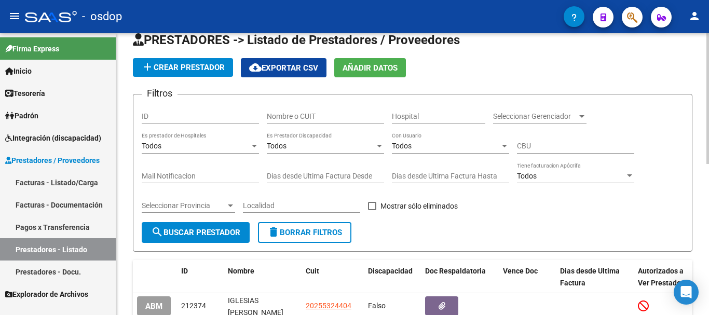
click at [329, 109] on div "Nombre o CUIT" at bounding box center [325, 113] width 117 height 21
type input "c"
type input "d"
type input "c"
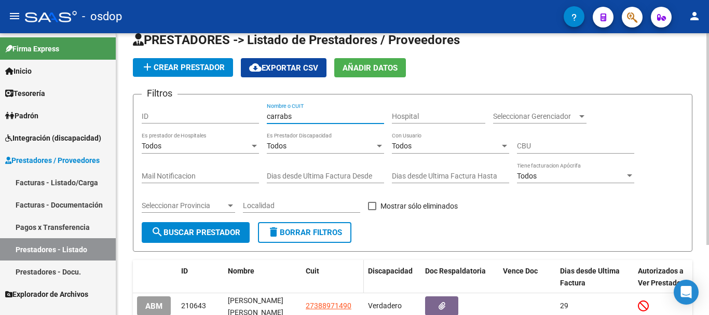
scroll to position [70, 0]
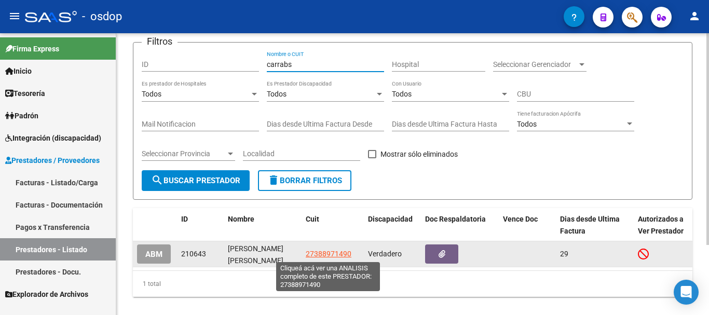
type input "carrabs"
click at [331, 255] on span "27388971490" at bounding box center [329, 254] width 46 height 8
type textarea "27388971490"
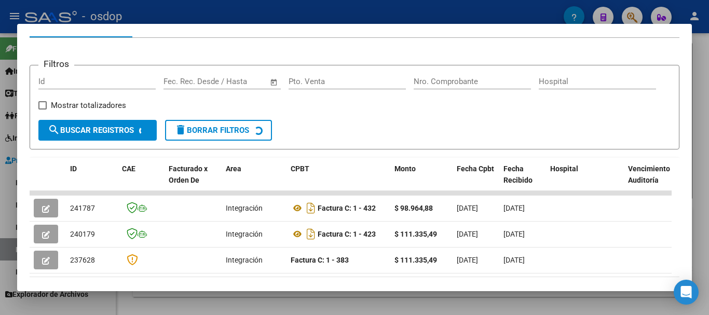
scroll to position [143, 0]
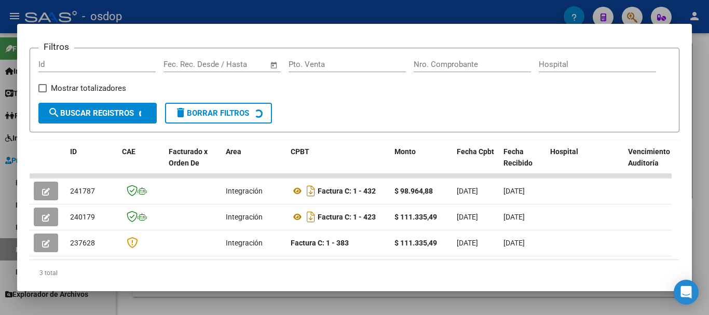
click at [338, 15] on div at bounding box center [354, 157] width 709 height 315
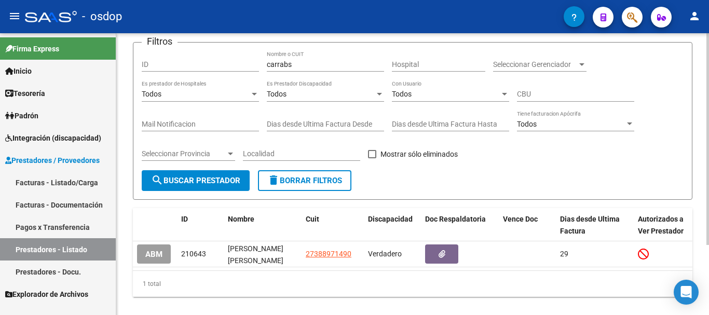
click at [305, 180] on span "delete Borrar Filtros" at bounding box center [304, 180] width 75 height 9
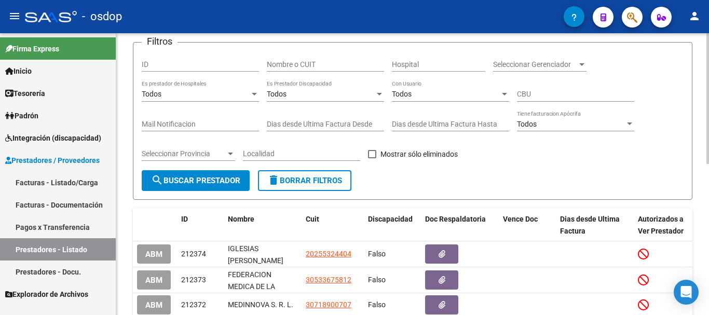
click at [302, 63] on input "Nombre o CUIT" at bounding box center [325, 64] width 117 height 9
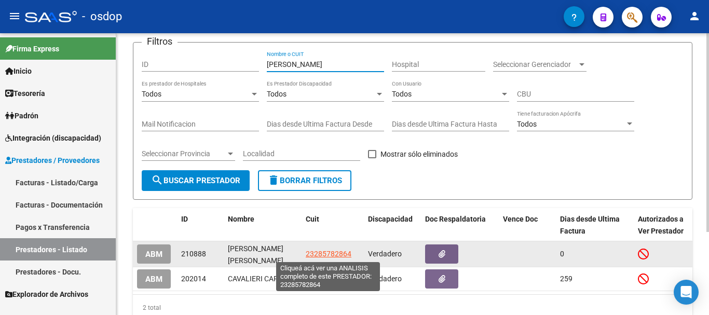
type input "[PERSON_NAME]"
click at [329, 254] on span "23285782864" at bounding box center [329, 254] width 46 height 8
type textarea "23285782864"
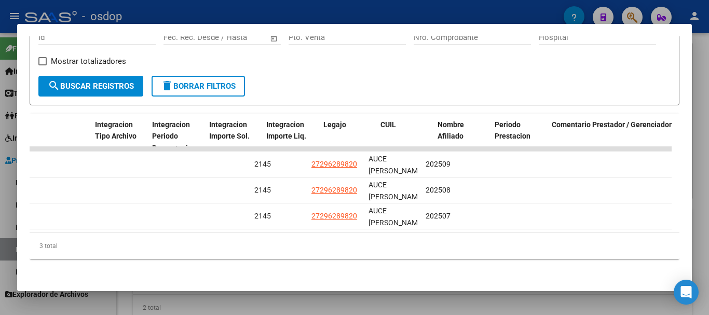
scroll to position [0, 0]
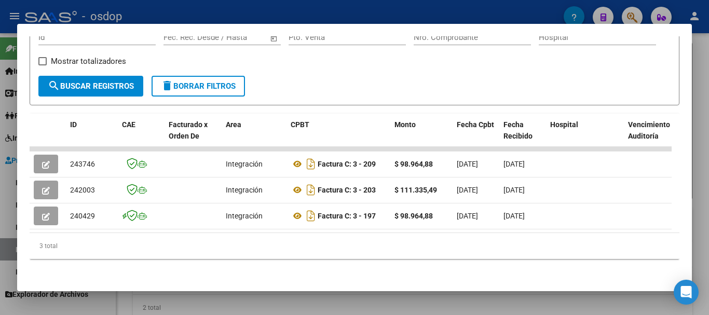
click at [324, 8] on div at bounding box center [354, 157] width 709 height 315
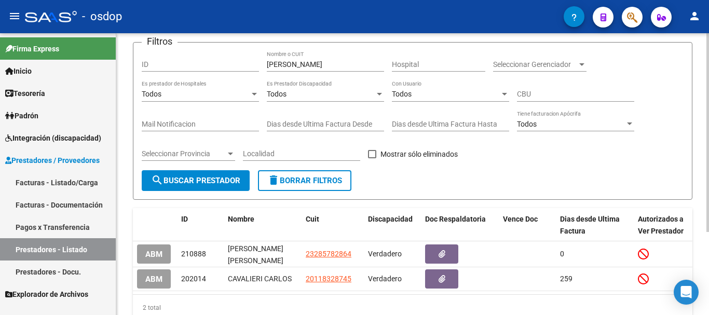
click at [299, 182] on span "delete Borrar Filtros" at bounding box center [304, 180] width 75 height 9
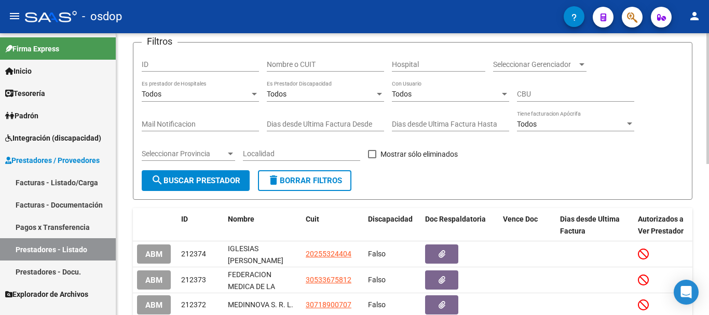
click at [315, 61] on input "Nombre o CUIT" at bounding box center [325, 64] width 117 height 9
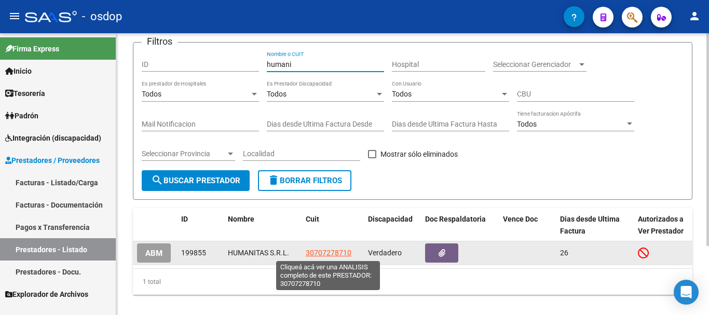
type input "humani"
click at [327, 249] on span "30707278710" at bounding box center [329, 253] width 46 height 8
type textarea "30707278710"
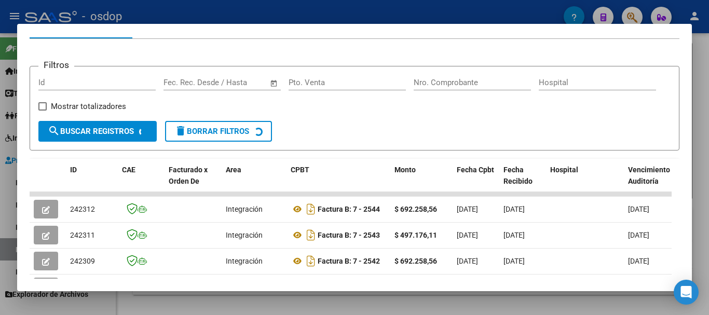
scroll to position [143, 0]
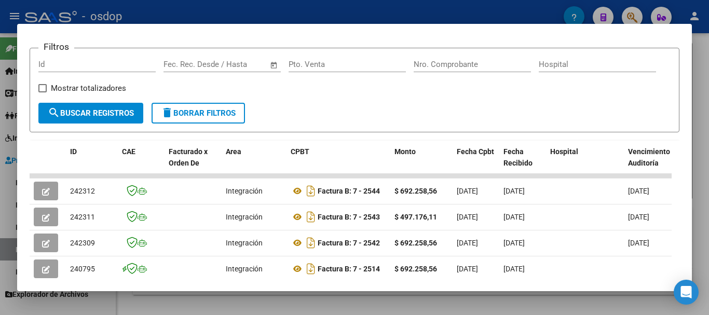
click at [346, 15] on div at bounding box center [354, 157] width 709 height 315
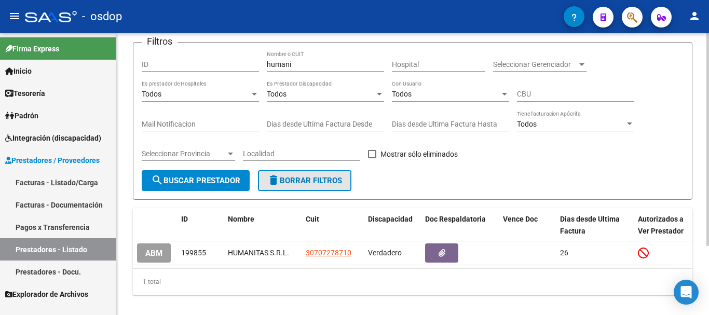
click at [311, 183] on span "delete Borrar Filtros" at bounding box center [304, 180] width 75 height 9
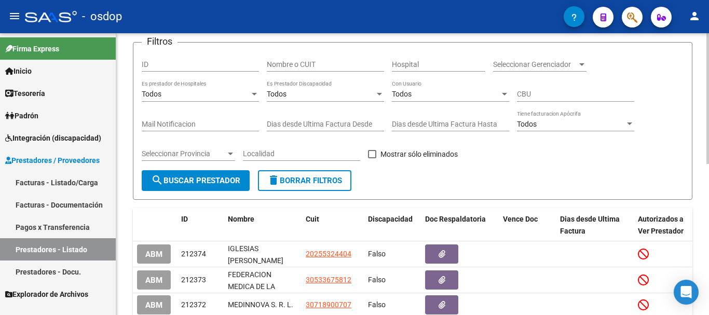
scroll to position [18, 0]
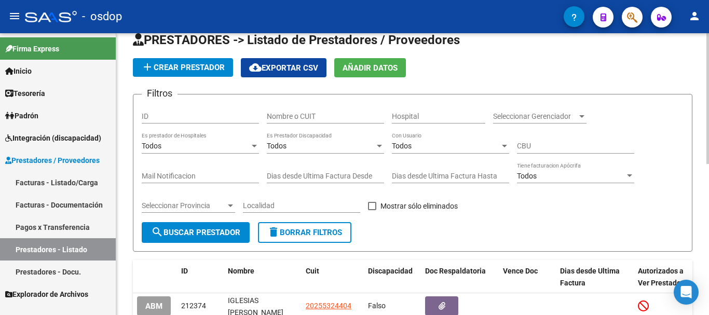
click at [311, 119] on input "Nombre o CUIT" at bounding box center [325, 116] width 117 height 9
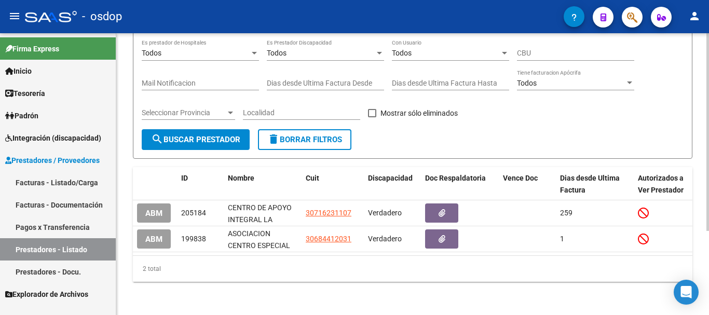
scroll to position [119, 0]
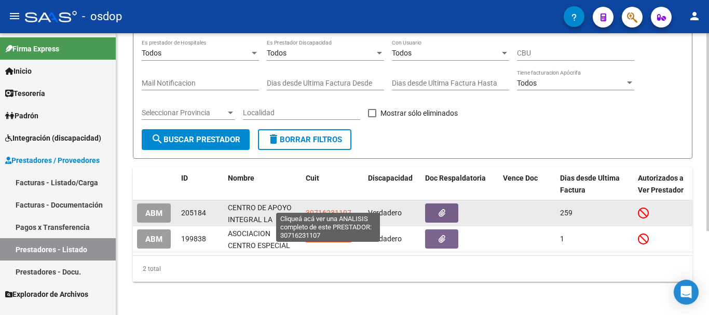
type input "la huella"
click at [334, 209] on span "30716231107" at bounding box center [329, 213] width 46 height 8
type textarea "30716231107"
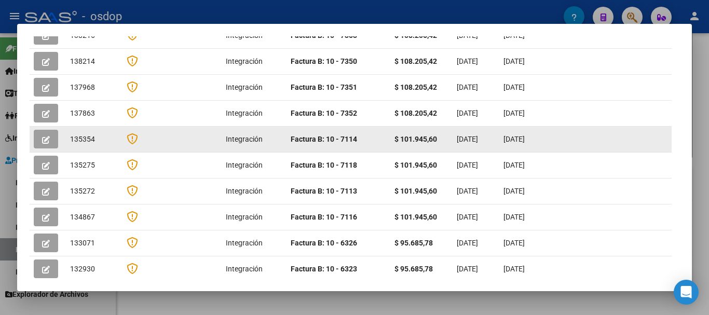
scroll to position [0, 0]
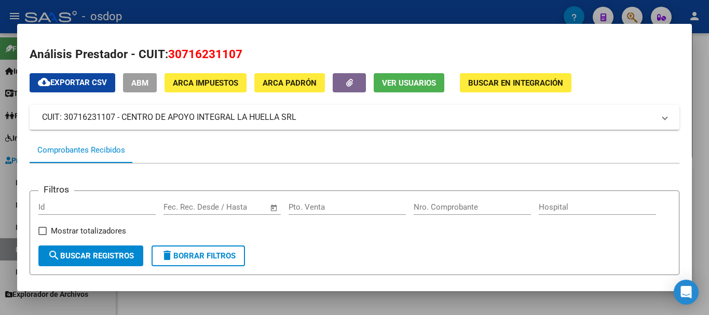
click at [314, 14] on div at bounding box center [354, 157] width 709 height 315
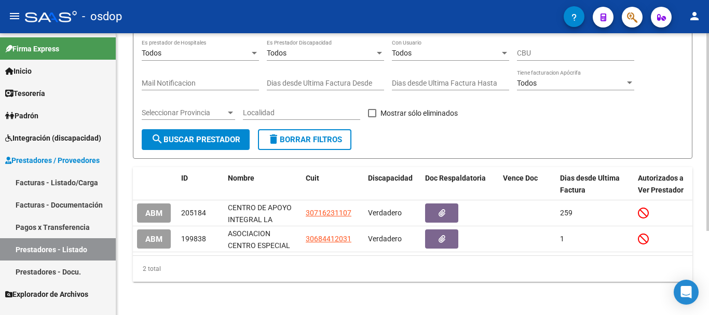
click at [316, 135] on span "delete Borrar Filtros" at bounding box center [304, 139] width 75 height 9
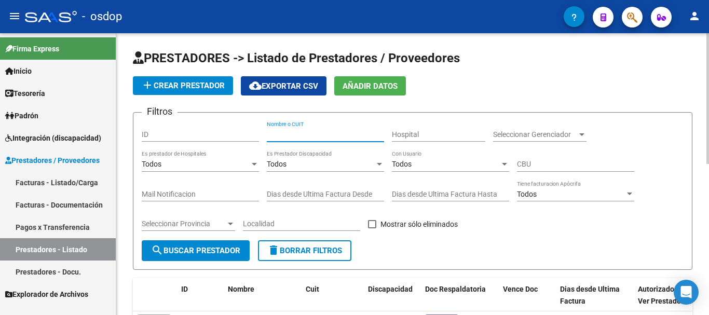
click at [316, 135] on input "Nombre o CUIT" at bounding box center [325, 134] width 117 height 9
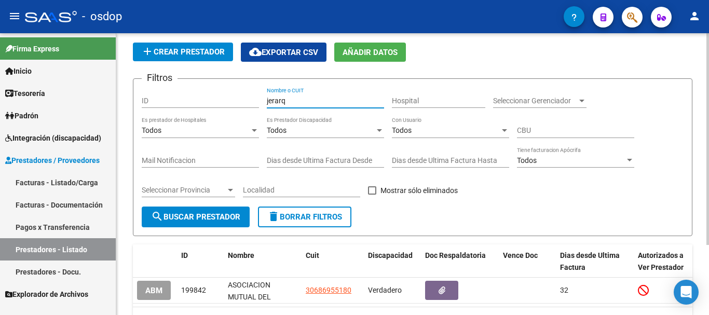
scroll to position [93, 0]
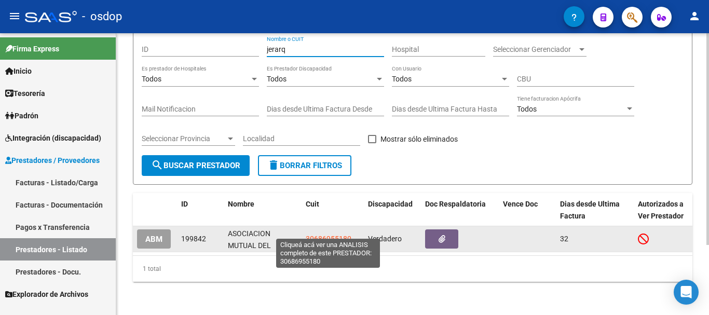
type input "jerarq"
click at [321, 235] on span "30686955180" at bounding box center [329, 239] width 46 height 8
type textarea "30686955180"
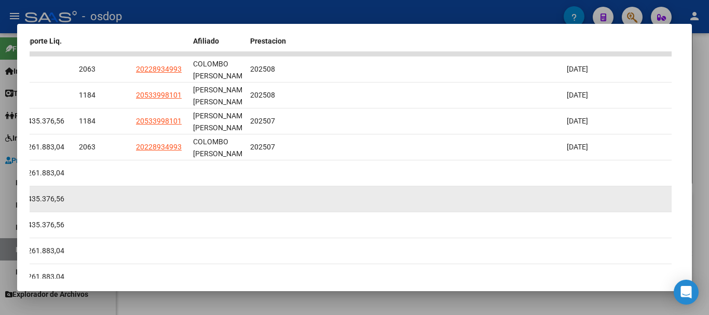
scroll to position [247, 0]
